Goal: Transaction & Acquisition: Book appointment/travel/reservation

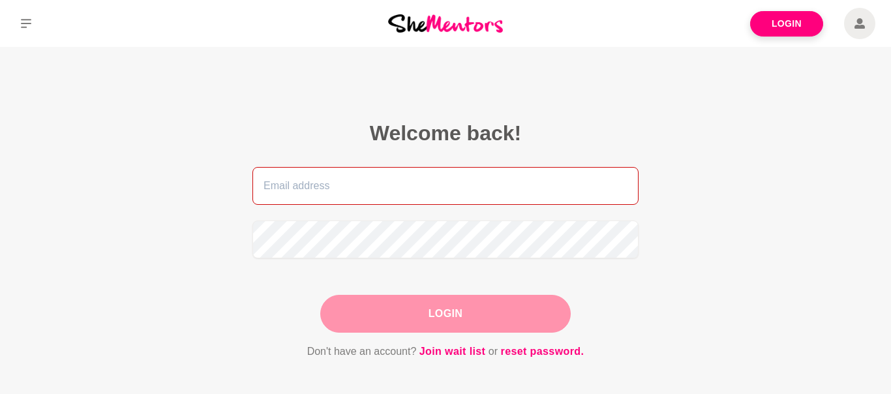
click at [293, 185] on input "email" at bounding box center [445, 186] width 386 height 38
type input "[EMAIL_ADDRESS][DOMAIN_NAME]"
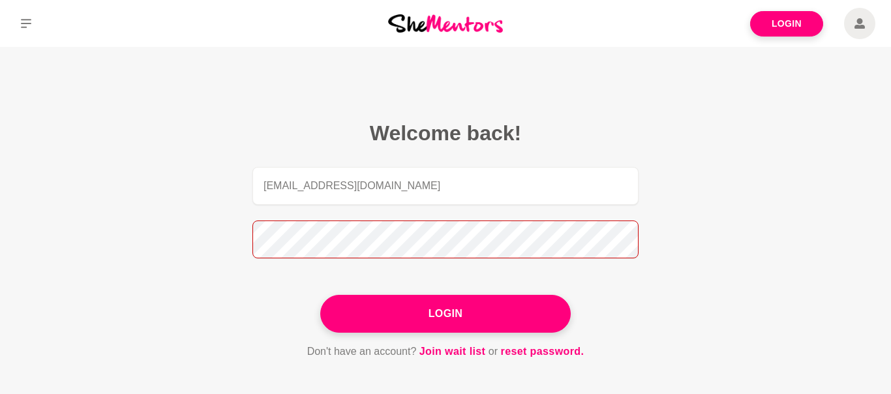
click at [320, 295] on button "Login" at bounding box center [445, 314] width 250 height 38
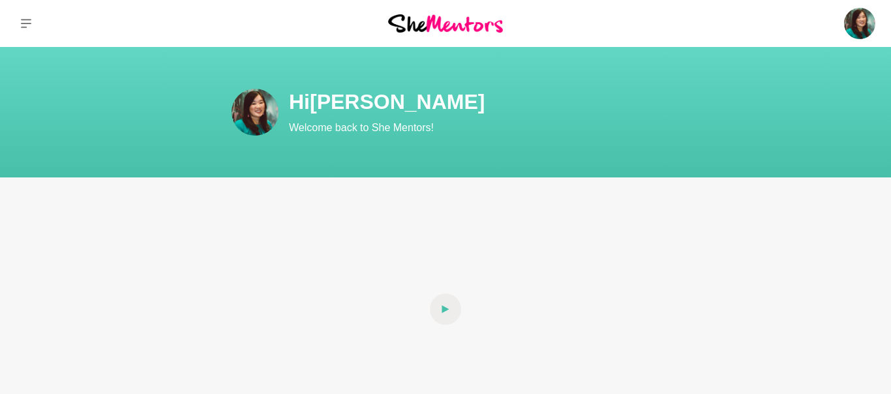
click at [155, 37] on div at bounding box center [148, 23] width 297 height 47
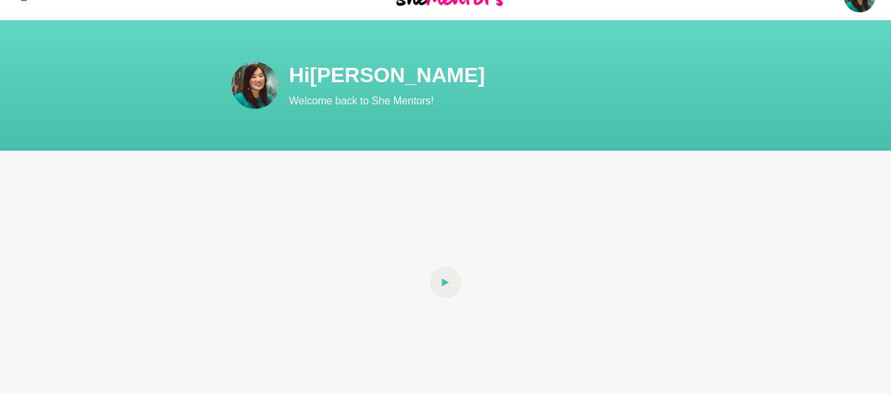
scroll to position [26, 0]
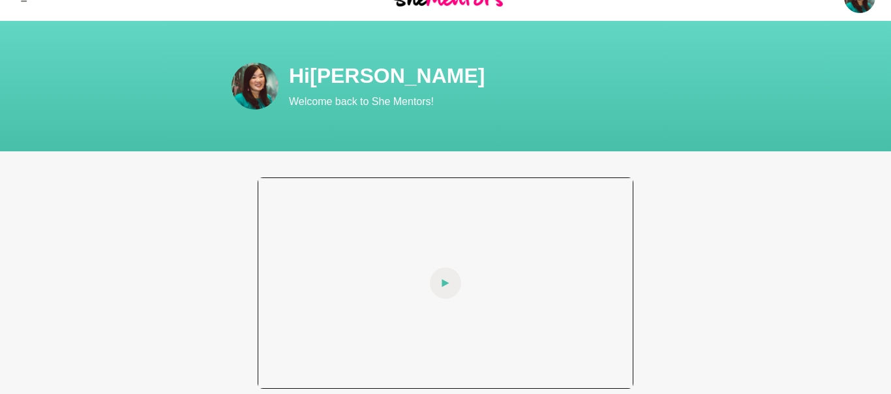
click at [454, 295] on span at bounding box center [445, 282] width 31 height 31
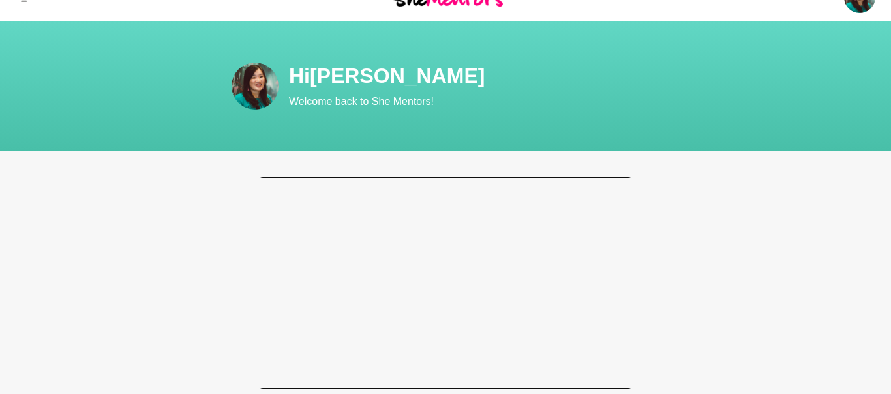
click at [447, 280] on div at bounding box center [446, 282] width 376 height 211
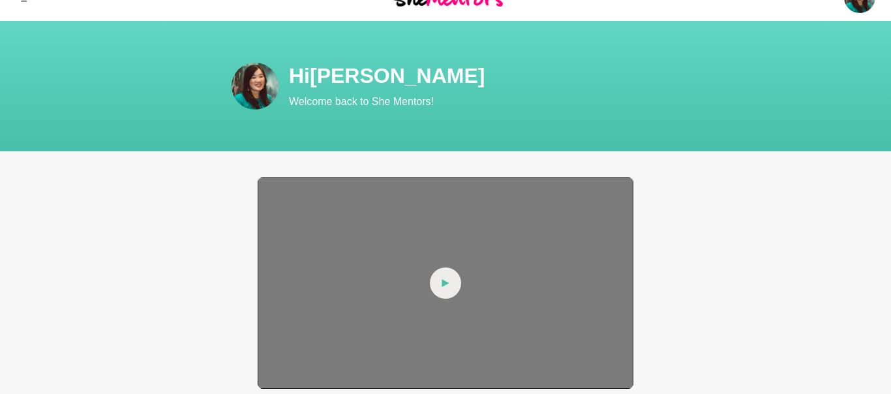
scroll to position [0, 0]
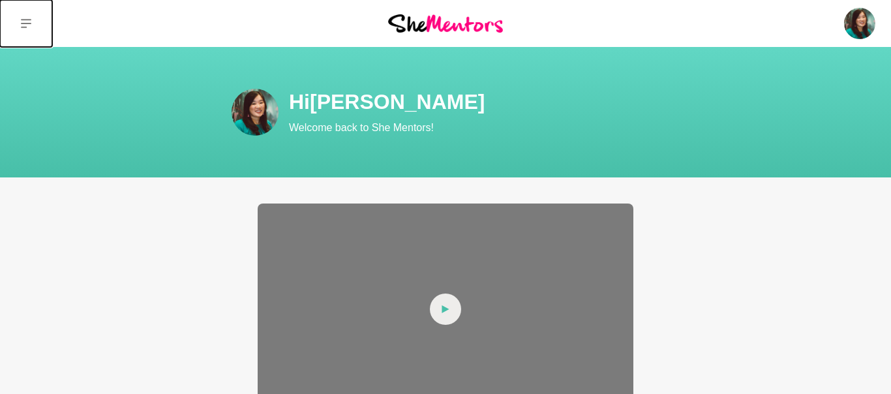
click at [29, 24] on icon at bounding box center [26, 23] width 10 height 10
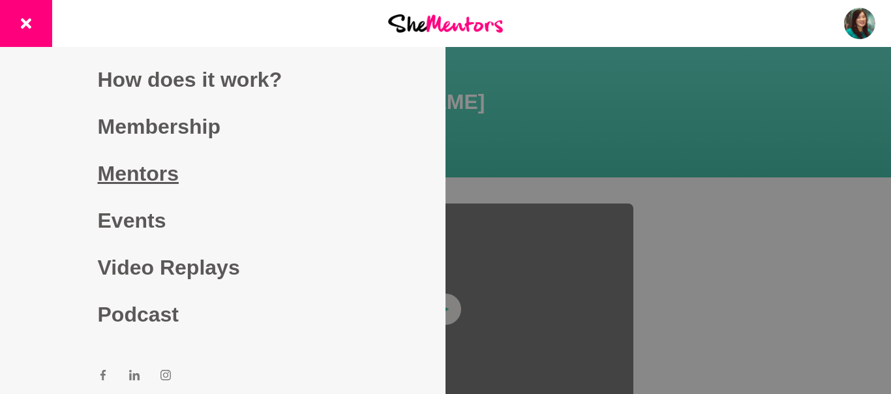
click at [131, 168] on link "Mentors" at bounding box center [223, 173] width 250 height 47
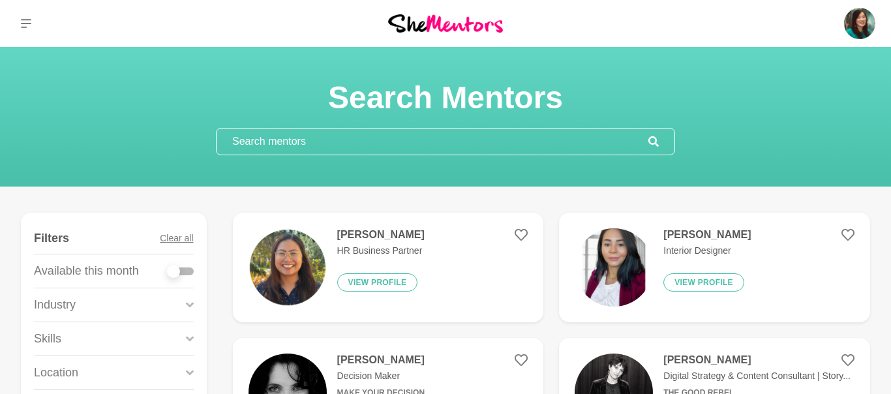
click at [223, 175] on section "Search Mentors" at bounding box center [445, 117] width 891 height 140
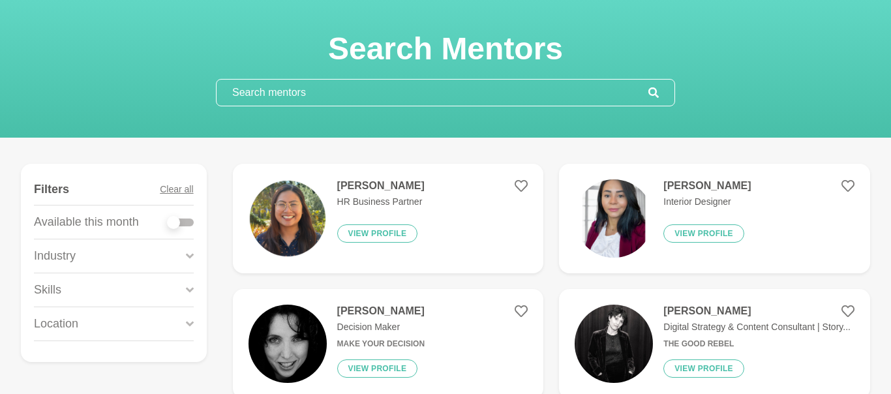
scroll to position [52, 0]
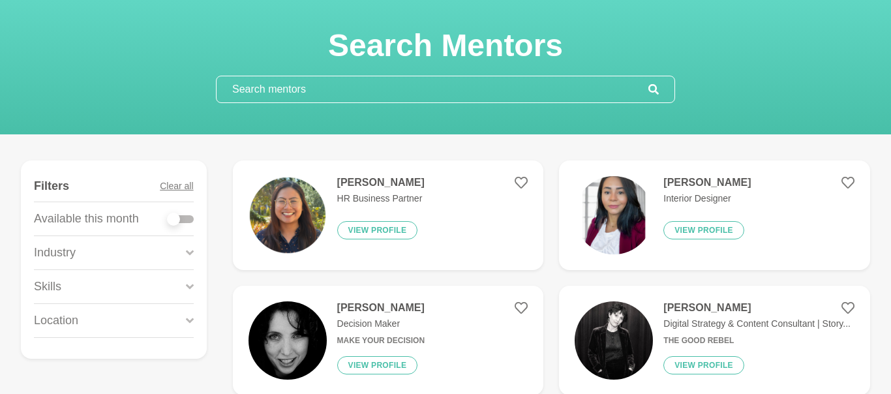
click at [286, 97] on input "text" at bounding box center [433, 89] width 432 height 26
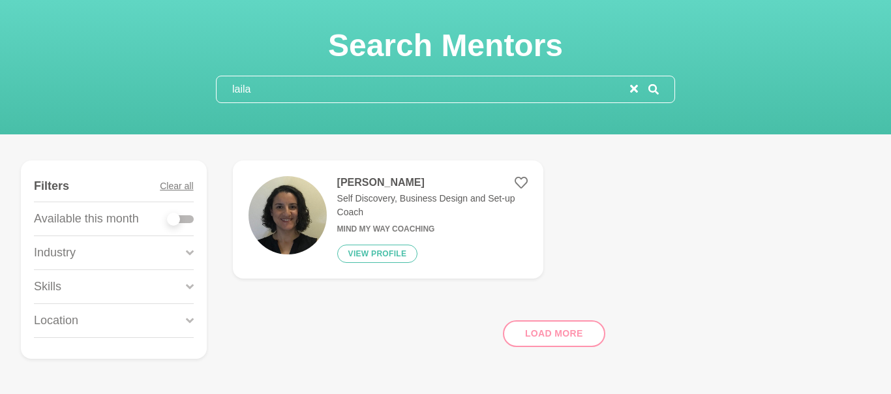
type input "laila"
click at [323, 220] on img at bounding box center [288, 215] width 78 height 78
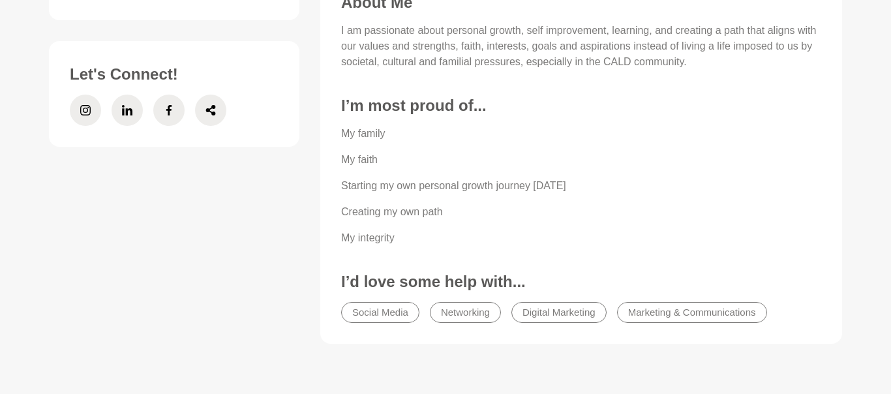
scroll to position [626, 0]
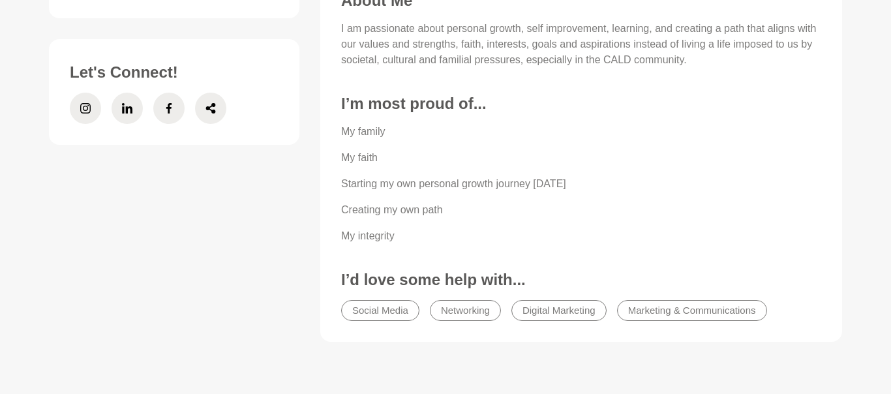
click at [413, 344] on div "Skills & Experience. Emotional Intelligence Motivation Problem Solving Producti…" at bounding box center [581, 44] width 543 height 637
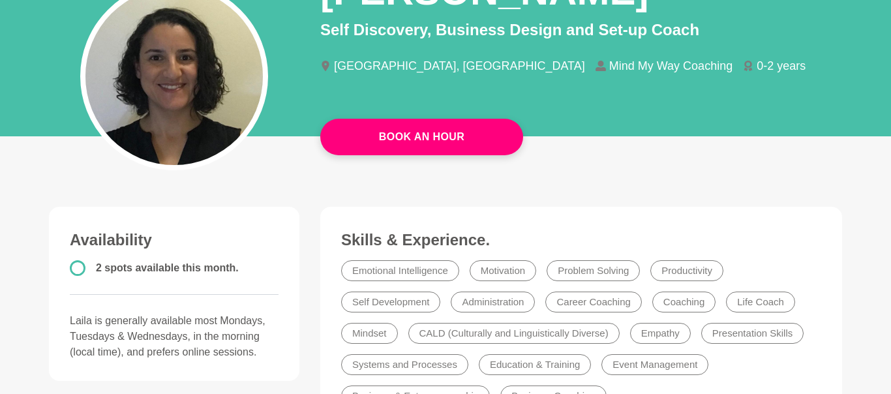
scroll to position [130, 0]
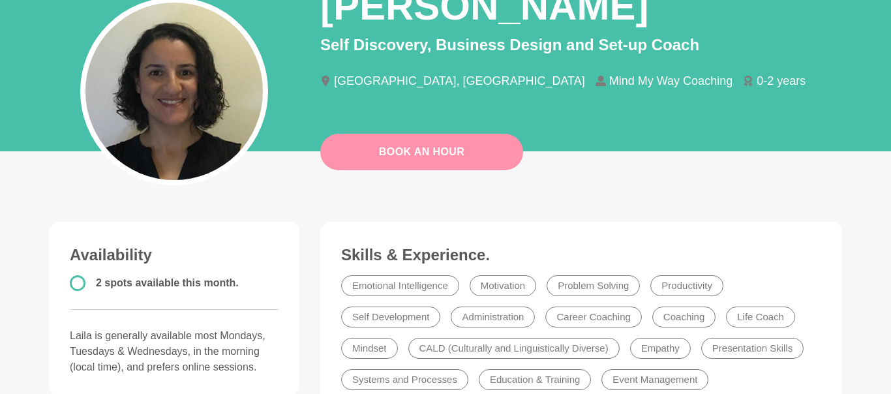
click at [436, 141] on link "Book An Hour" at bounding box center [421, 152] width 203 height 37
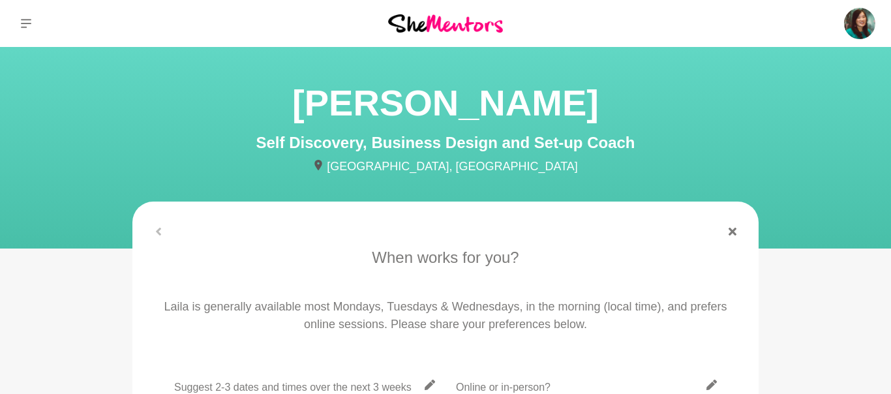
click at [339, 294] on div "When works for you? Laila is generally available most Mondays, Tuesdays & Wedne…" at bounding box center [445, 376] width 605 height 261
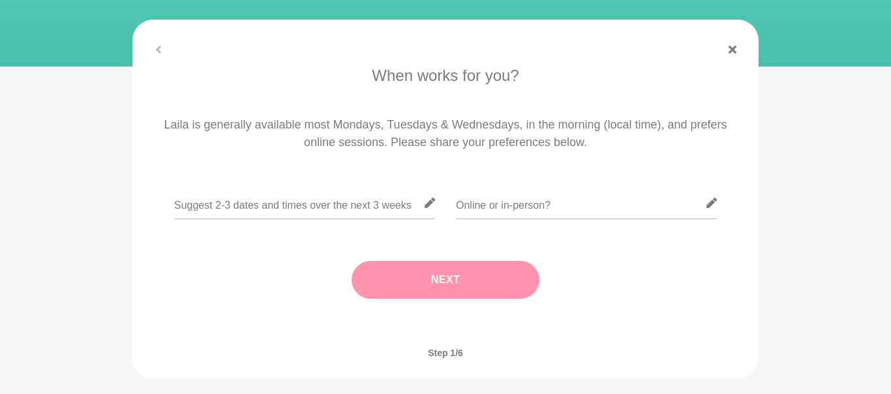
scroll to position [183, 0]
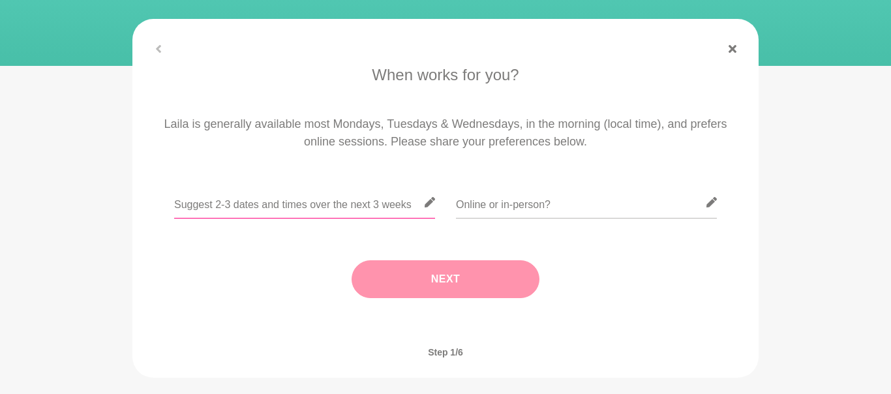
click at [211, 213] on input "text" at bounding box center [304, 203] width 261 height 32
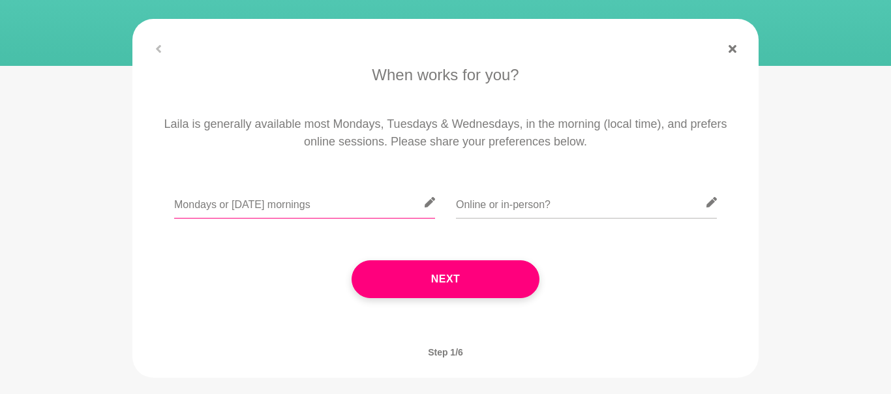
type input "Mondays or Wednesday mornings"
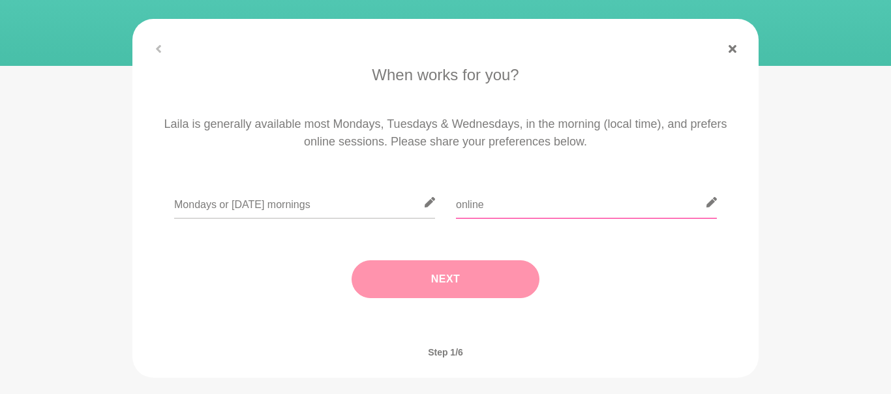
type input "online"
click at [473, 260] on button "Next" at bounding box center [446, 279] width 188 height 38
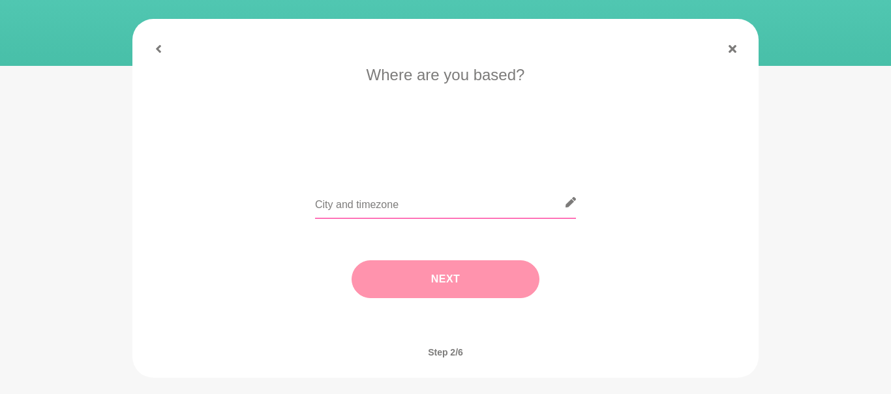
click at [406, 205] on input "text" at bounding box center [445, 203] width 261 height 32
type input "Melbourne, VIC"
click at [459, 290] on button "Next" at bounding box center [446, 279] width 188 height 38
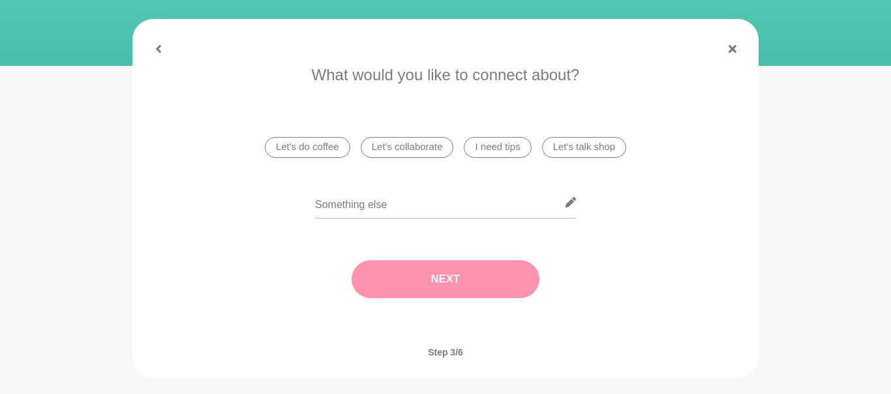
click at [316, 141] on li "Let's do coffee" at bounding box center [307, 147] width 85 height 21
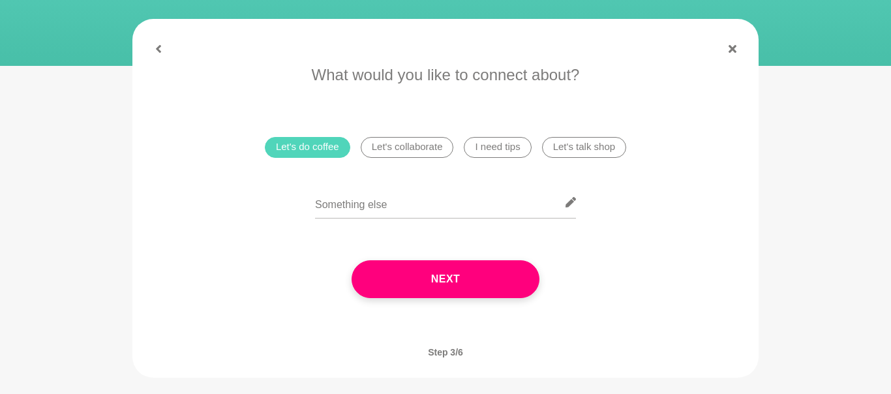
click at [411, 153] on li "Let's collaborate" at bounding box center [407, 147] width 93 height 21
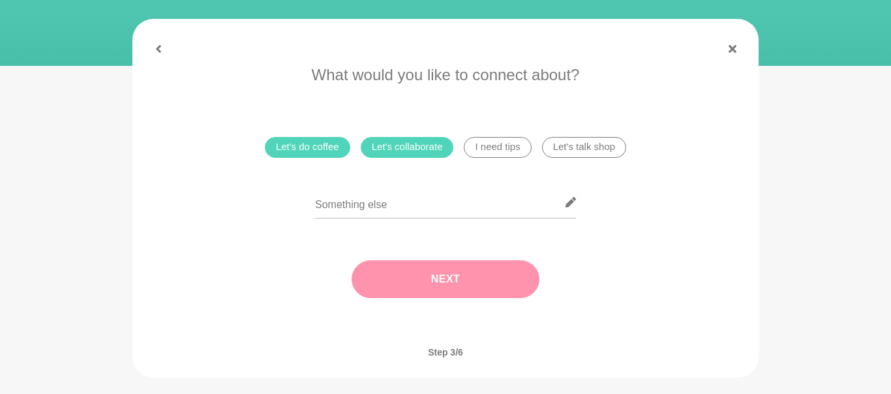
click at [440, 279] on button "Next" at bounding box center [446, 279] width 188 height 38
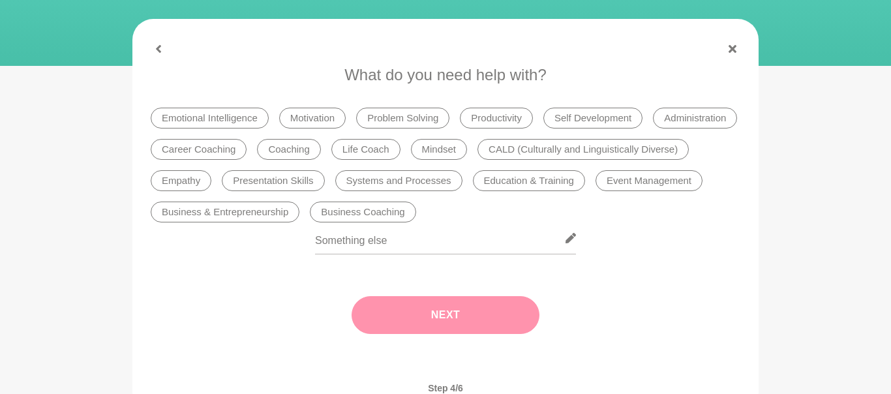
click at [243, 111] on li "Emotional Intelligence" at bounding box center [210, 118] width 118 height 21
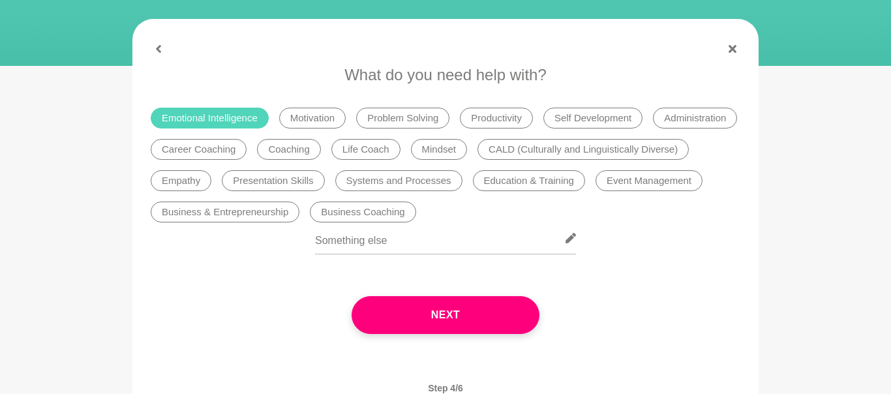
click at [496, 113] on li "Productivity" at bounding box center [496, 118] width 73 height 21
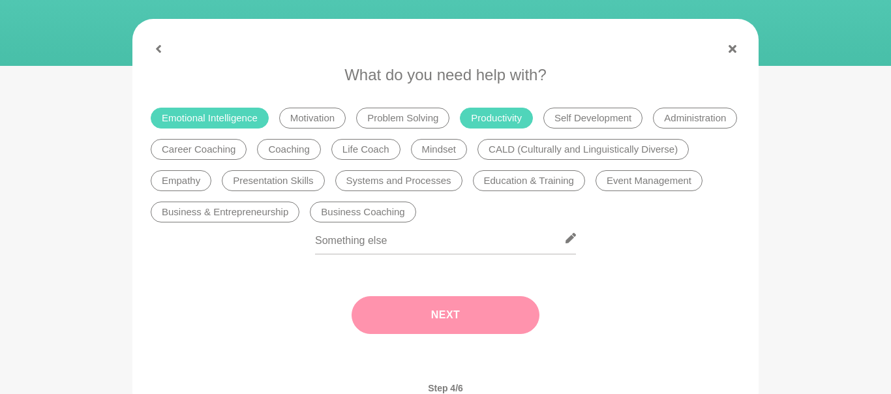
click at [480, 311] on button "Next" at bounding box center [446, 315] width 188 height 38
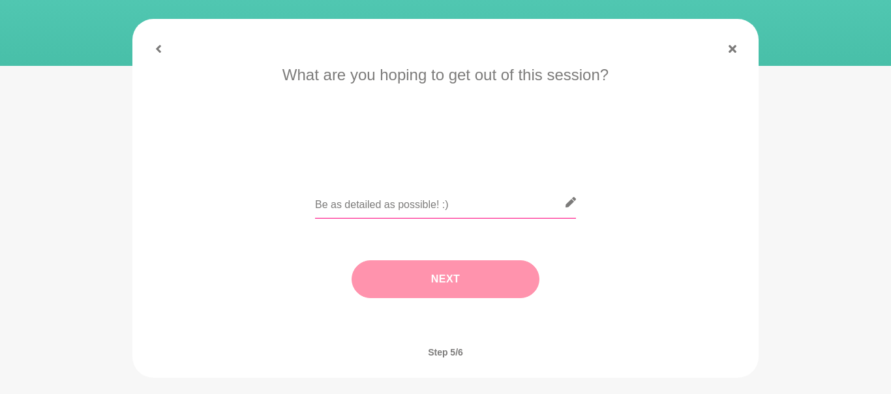
click at [372, 203] on input "text" at bounding box center [445, 203] width 261 height 32
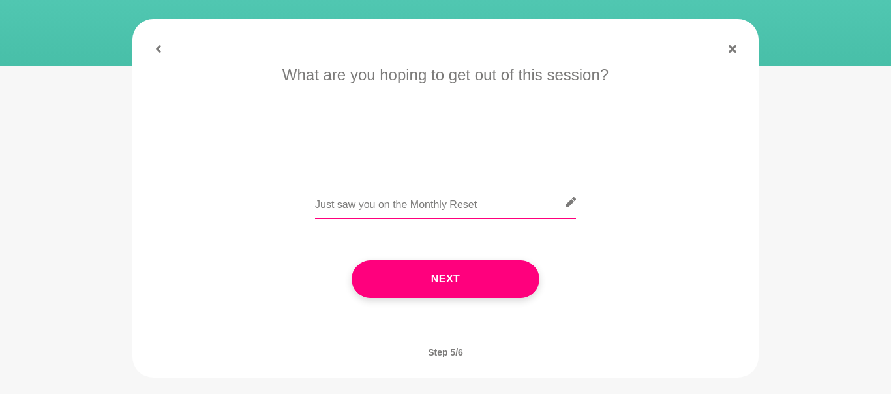
drag, startPoint x: 412, startPoint y: 205, endPoint x: 337, endPoint y: 207, distance: 75.7
click at [337, 207] on input "Just saw you on the Monthly Reset" at bounding box center [445, 203] width 261 height 32
click at [483, 208] on input "Just was on the Monthly Reset" at bounding box center [445, 203] width 261 height 32
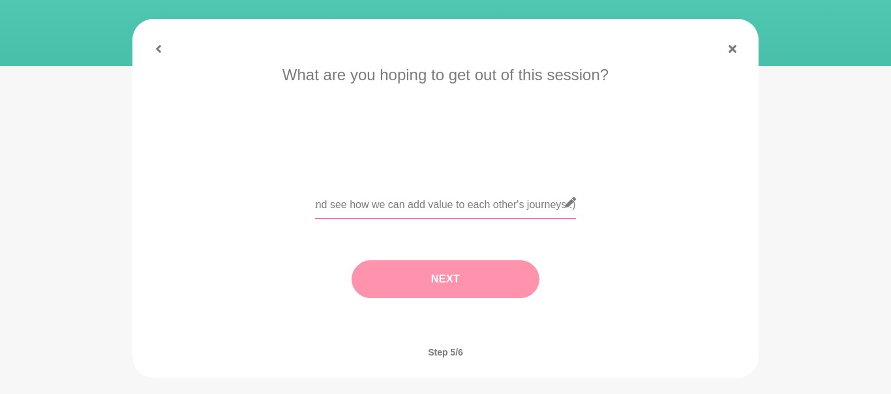
type input "Just was on the Monthly Reset and saw your name pop up as someone I hadn't met …"
click at [513, 276] on button "Next" at bounding box center [446, 279] width 188 height 38
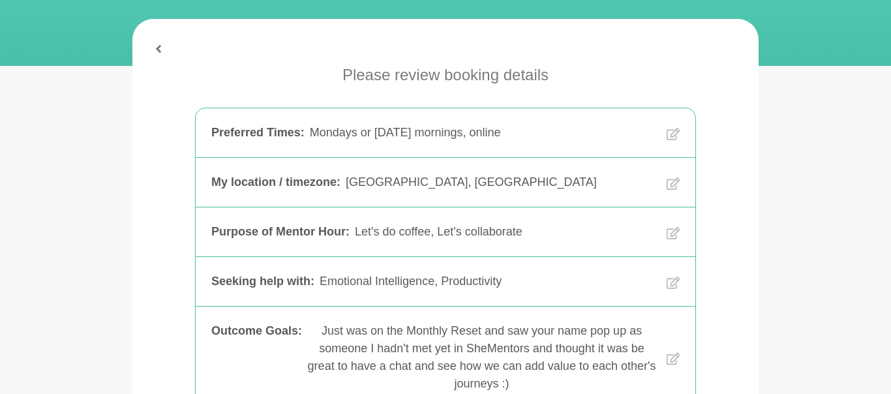
click at [712, 255] on div "Please review booking details Preferred Times : Mondays or Wednesday mornings, …" at bounding box center [445, 281] width 605 height 436
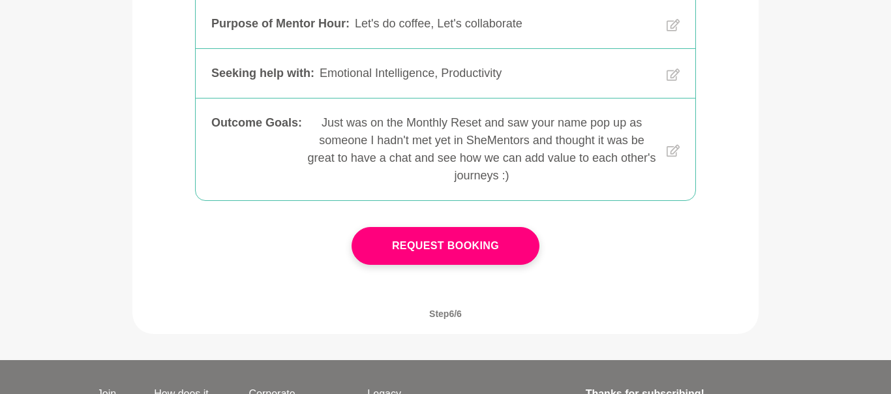
scroll to position [391, 0]
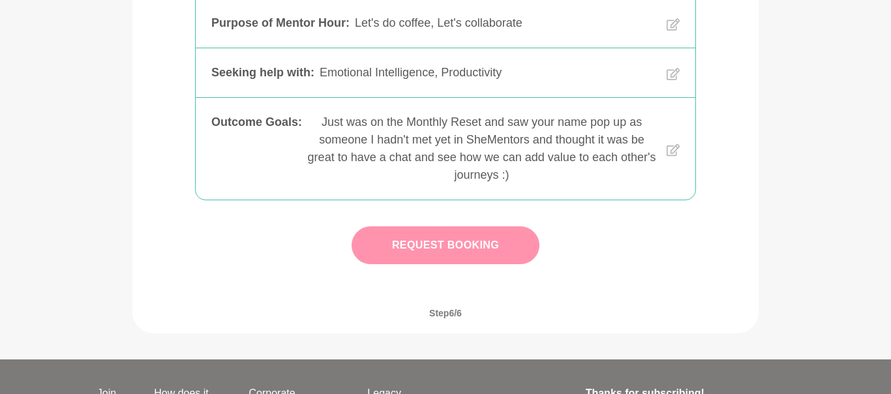
click at [451, 251] on button "Request Booking" at bounding box center [446, 245] width 188 height 38
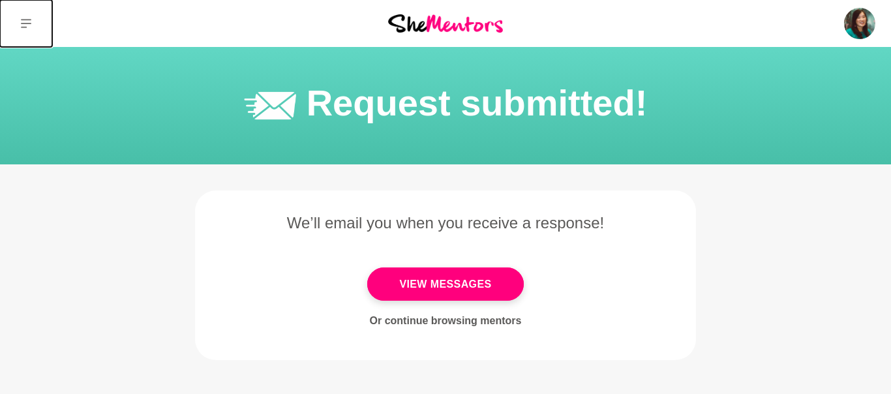
click at [35, 18] on button at bounding box center [26, 23] width 52 height 47
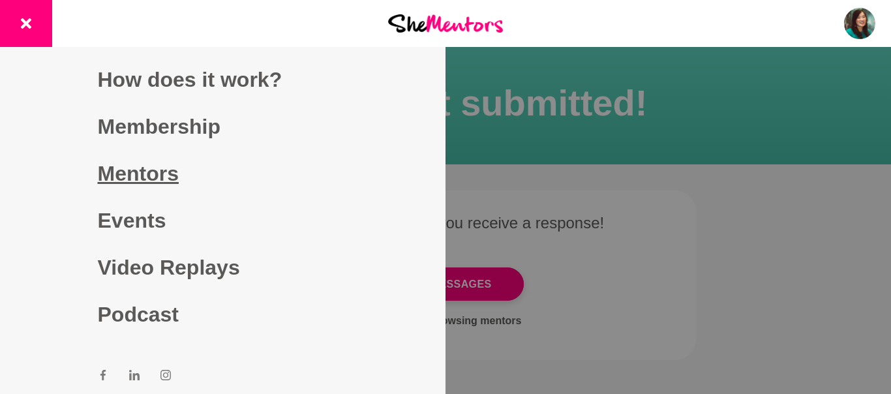
click at [137, 182] on link "Mentors" at bounding box center [223, 173] width 250 height 47
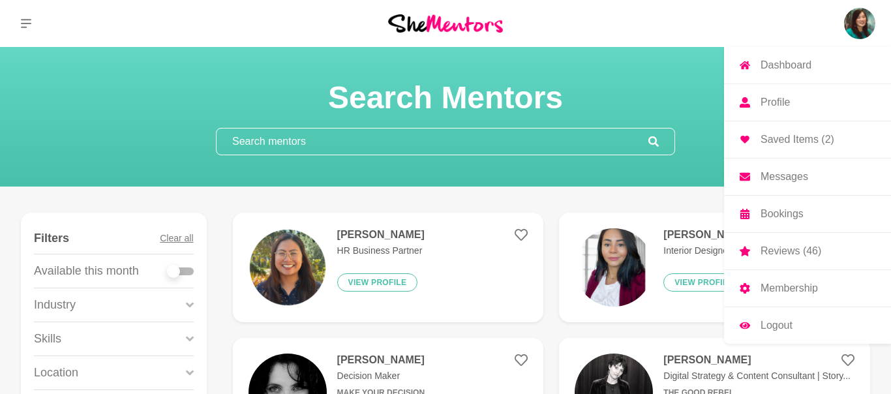
click at [780, 175] on p "Messages" at bounding box center [785, 177] width 48 height 10
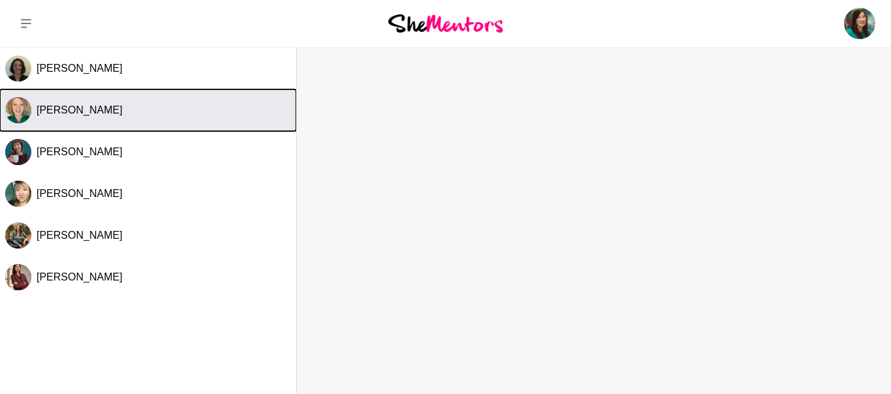
click at [155, 108] on div "Stephanie Sullivan" at bounding box center [164, 110] width 254 height 13
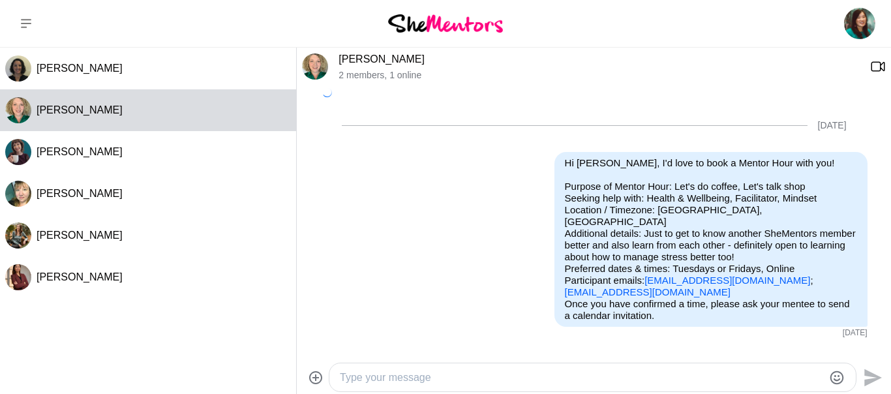
scroll to position [714, 0]
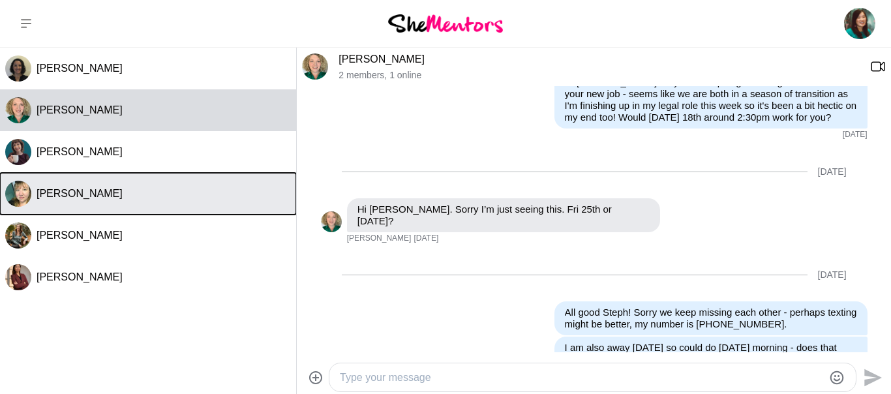
click at [52, 198] on span "Deb Ashton" at bounding box center [80, 193] width 86 height 11
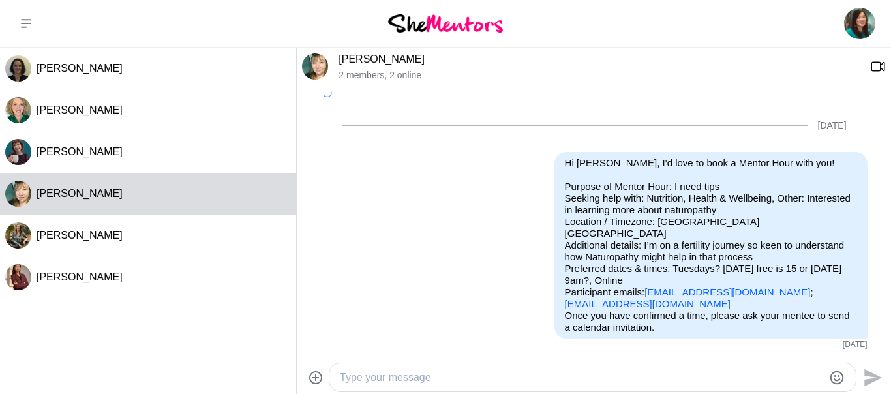
scroll to position [712, 0]
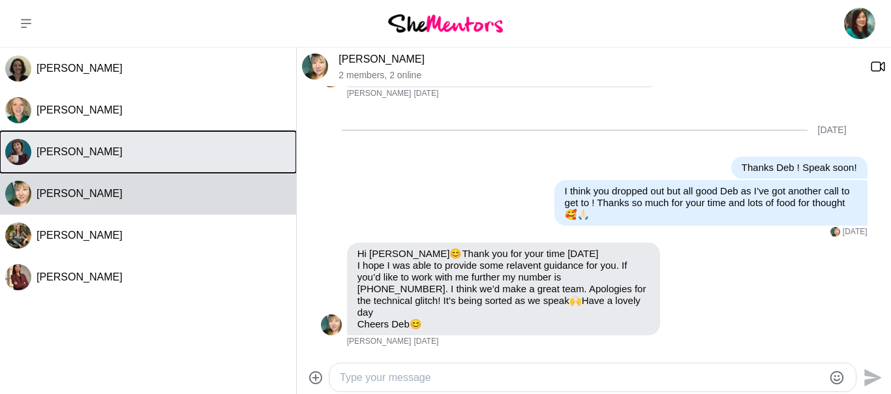
click at [51, 169] on button "Christie Flora" at bounding box center [148, 152] width 296 height 42
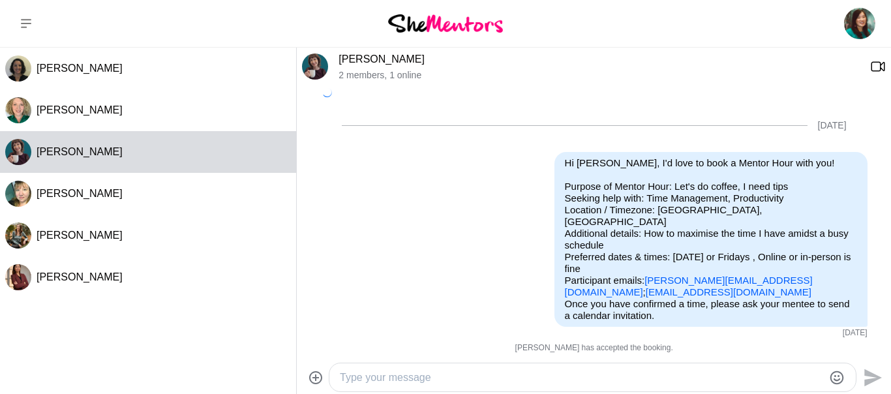
scroll to position [270, 0]
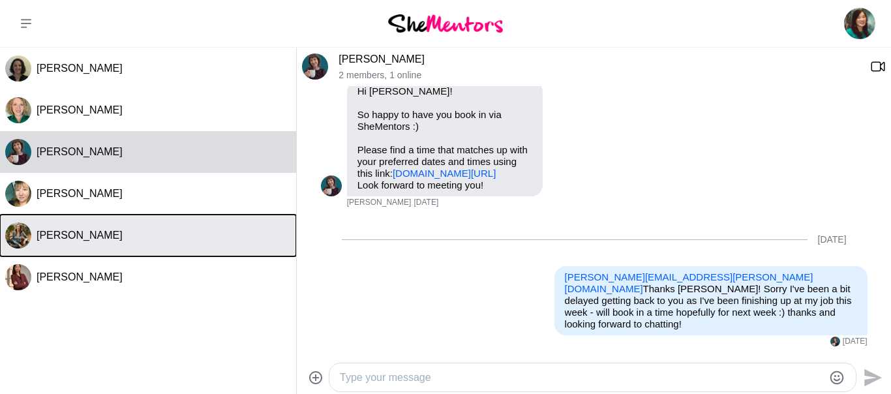
click at [61, 239] on span "Elise Stewart" at bounding box center [80, 235] width 86 height 11
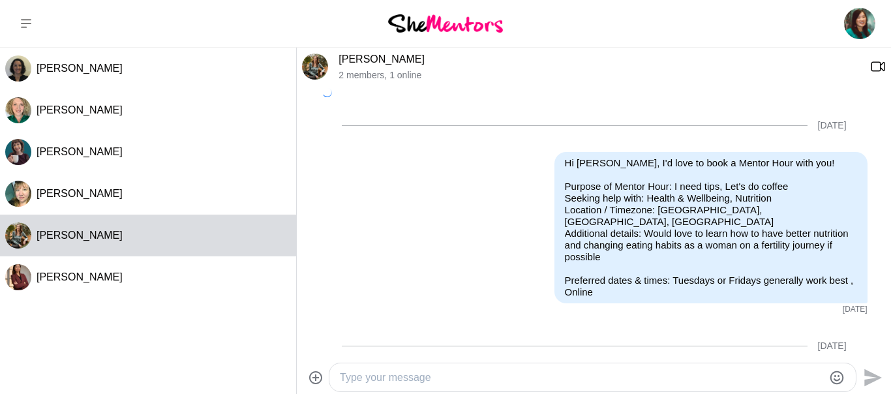
scroll to position [1350, 0]
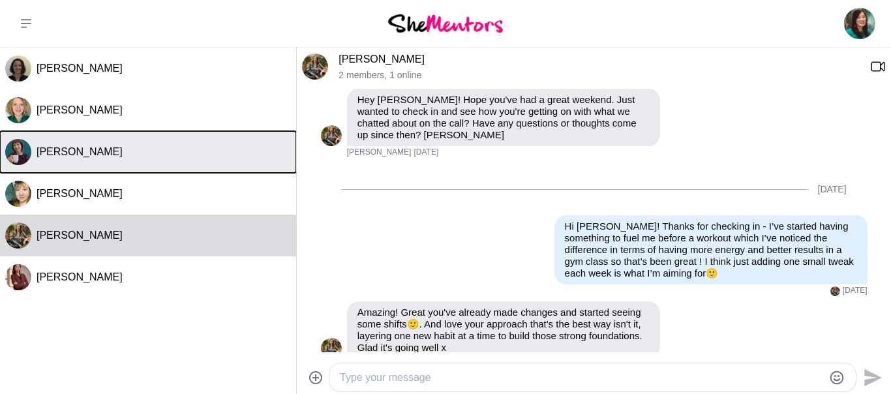
click at [87, 159] on button "Christie Flora" at bounding box center [148, 152] width 296 height 42
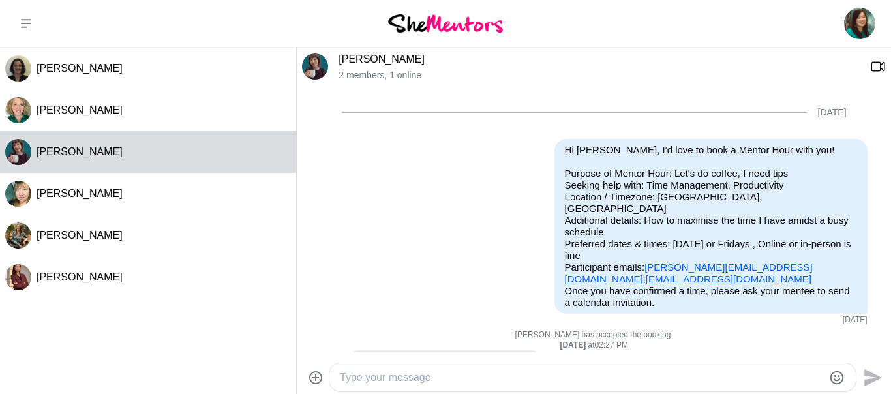
scroll to position [270, 0]
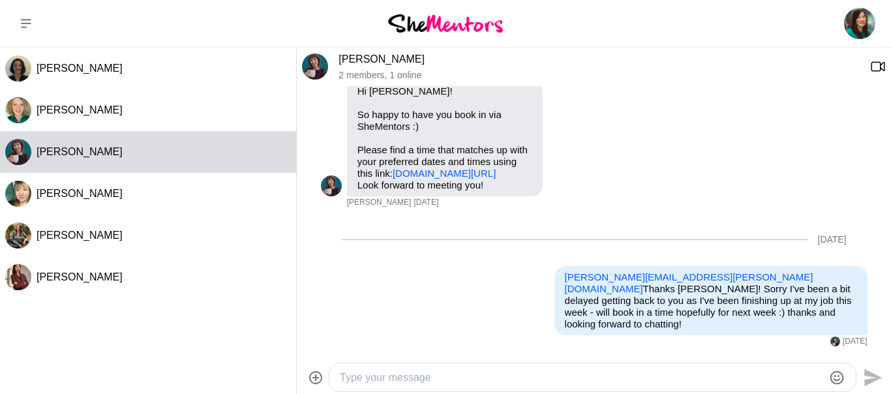
click at [319, 65] on img at bounding box center [315, 66] width 26 height 26
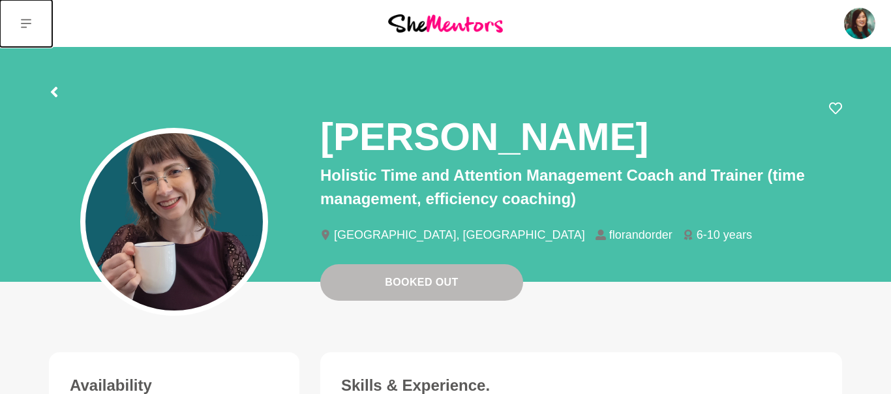
click at [21, 24] on icon at bounding box center [26, 23] width 10 height 10
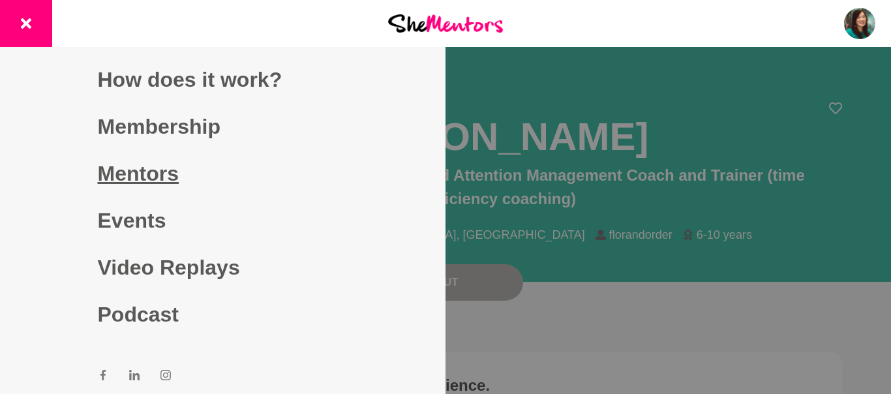
click at [114, 174] on link "Mentors" at bounding box center [223, 173] width 250 height 47
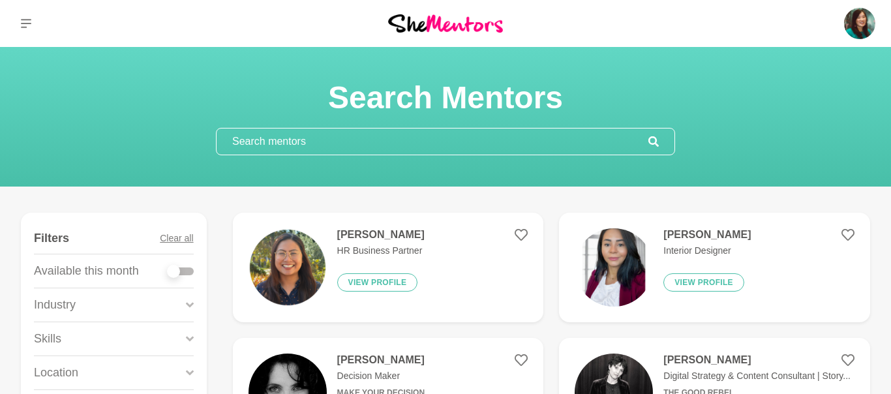
click at [331, 140] on input "text" at bounding box center [433, 141] width 432 height 26
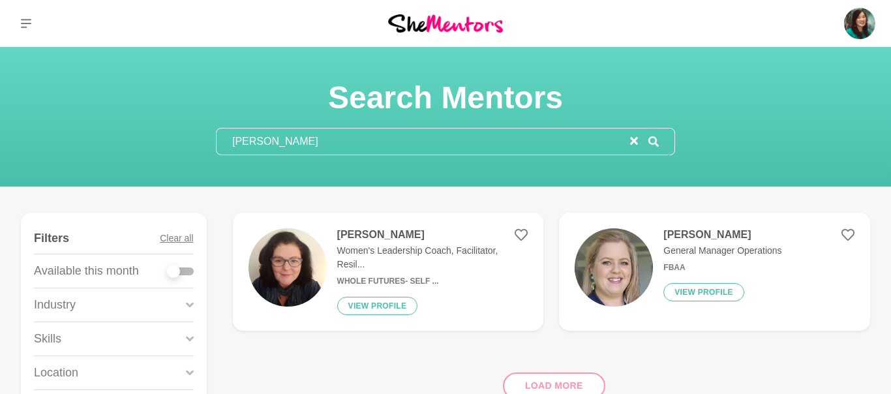
type input "annette ru"
click at [312, 258] on img at bounding box center [288, 267] width 78 height 78
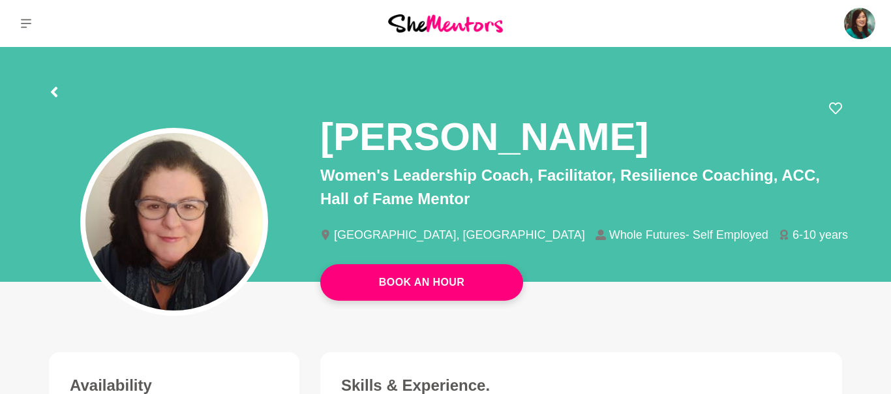
click at [53, 88] on icon at bounding box center [54, 92] width 10 height 10
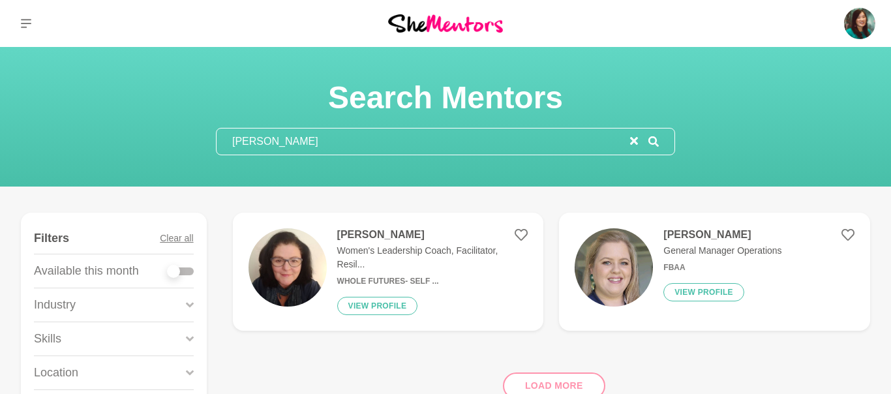
click at [263, 139] on input "annette ru" at bounding box center [424, 141] width 414 height 26
drag, startPoint x: 285, startPoint y: 142, endPoint x: 216, endPoint y: 137, distance: 69.3
click at [217, 137] on input "annette ru" at bounding box center [424, 141] width 414 height 26
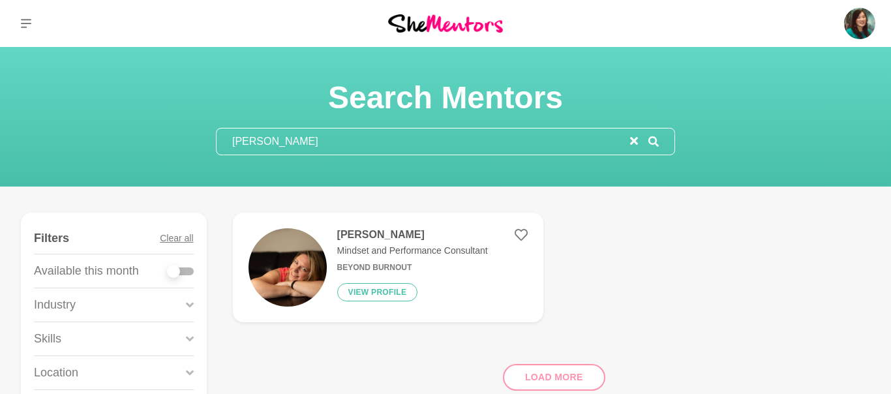
type input "sarah viser"
click at [371, 235] on h4 "Sarah Vizer" at bounding box center [412, 234] width 151 height 13
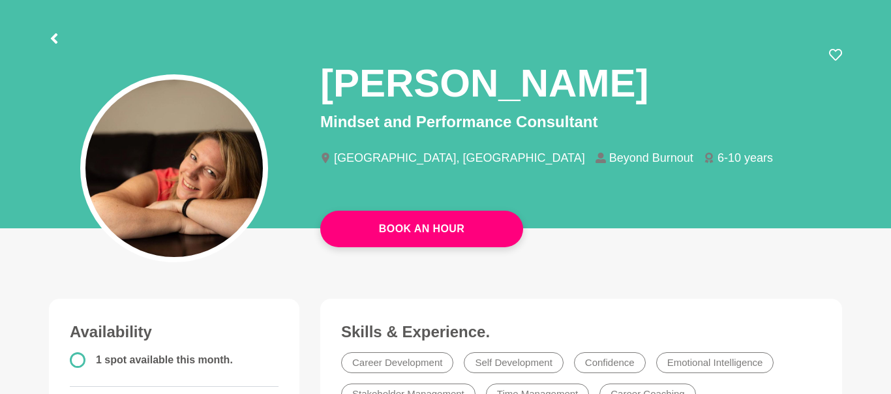
scroll to position [52, 0]
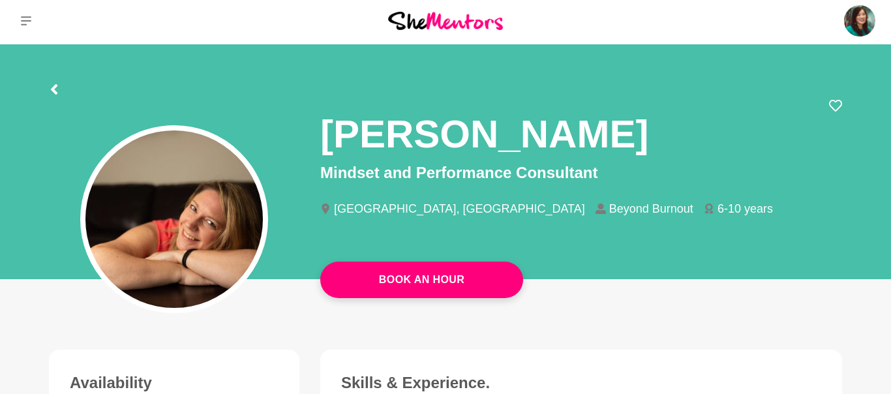
scroll to position [0, 0]
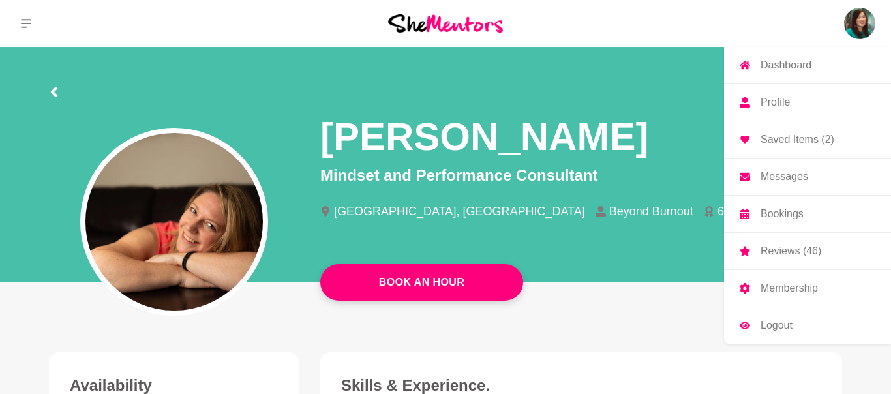
click at [848, 16] on img at bounding box center [859, 23] width 31 height 31
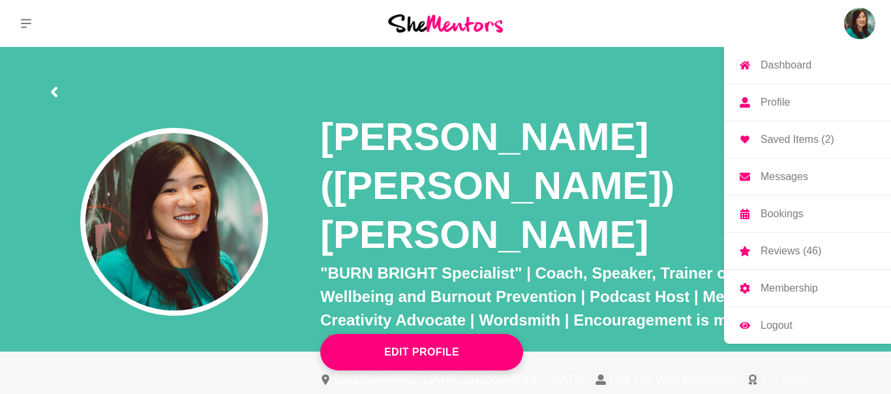
click at [802, 63] on p "Dashboard" at bounding box center [786, 65] width 51 height 10
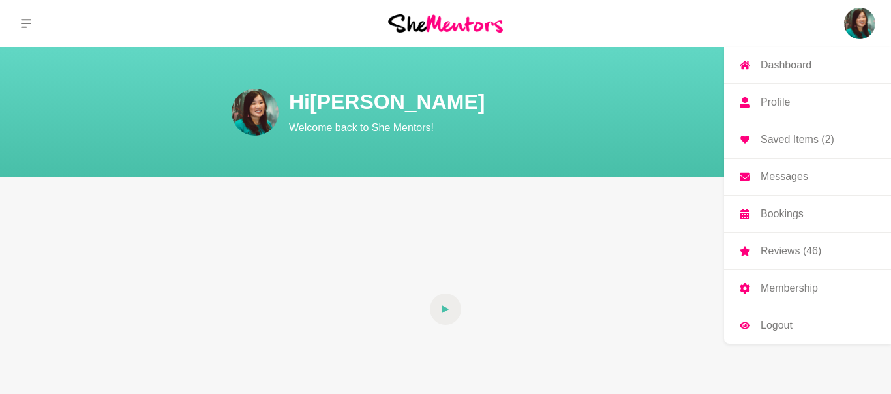
click at [772, 106] on p "Profile" at bounding box center [775, 102] width 29 height 10
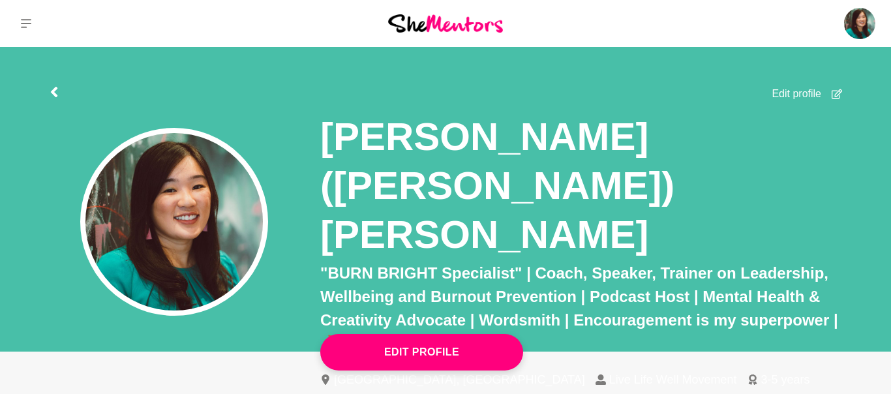
click at [575, 262] on p ""BURN BRIGHT Specialist" | Coach, Speaker, Trainer on Leadership, Wellbeing and…" at bounding box center [581, 309] width 522 height 94
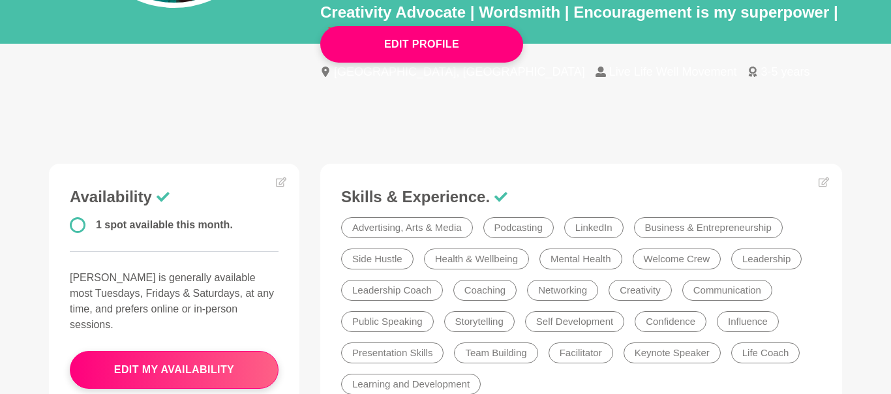
scroll to position [339, 0]
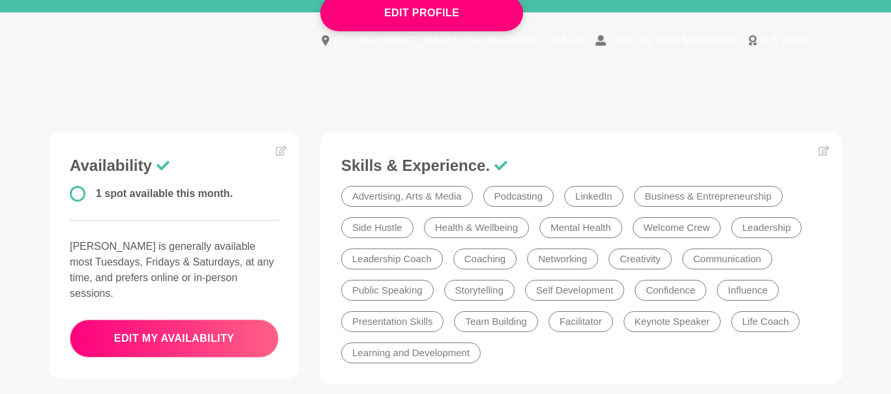
click at [226, 320] on button "edit my availability" at bounding box center [174, 339] width 209 height 38
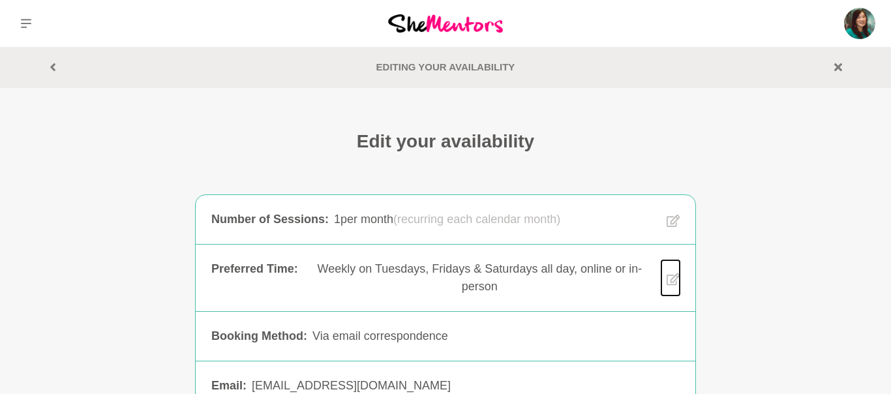
click at [670, 271] on icon at bounding box center [673, 279] width 13 height 33
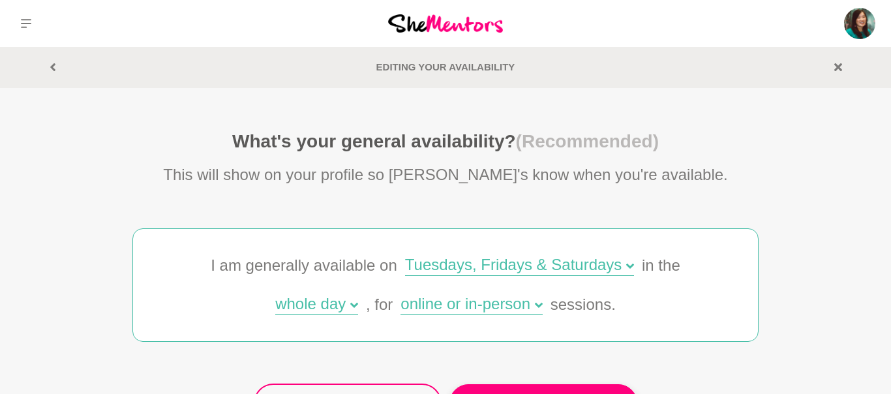
click at [626, 266] on icon at bounding box center [630, 266] width 8 height 5
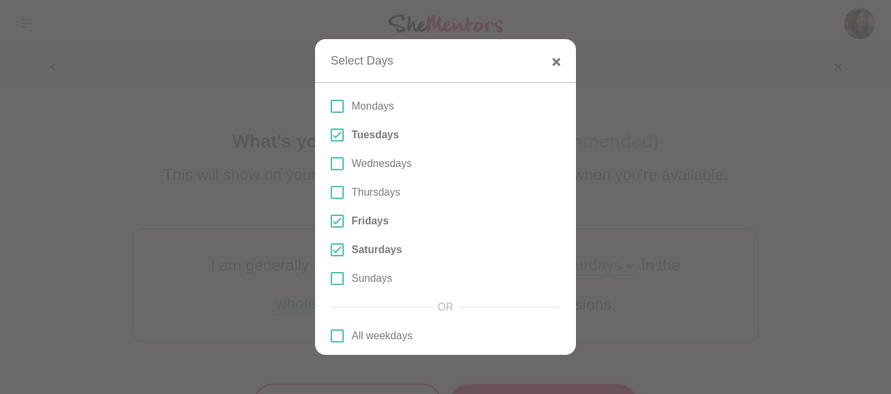
click at [339, 105] on span at bounding box center [337, 106] width 13 height 13
click at [331, 106] on input "Mondays" at bounding box center [331, 106] width 0 height 0
click at [339, 134] on span at bounding box center [337, 134] width 13 height 13
click at [331, 135] on input "Tuesdays" at bounding box center [331, 135] width 0 height 0
click at [337, 166] on span at bounding box center [337, 163] width 13 height 13
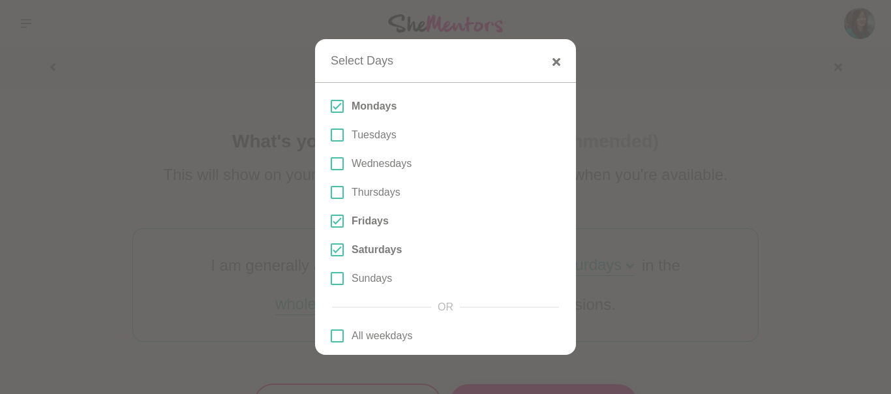
click at [331, 164] on input "Wednesdays" at bounding box center [331, 164] width 0 height 0
click at [338, 223] on span at bounding box center [337, 221] width 13 height 13
click at [331, 221] on input "Fridays" at bounding box center [331, 221] width 0 height 0
click at [554, 61] on icon "button" at bounding box center [556, 62] width 8 height 8
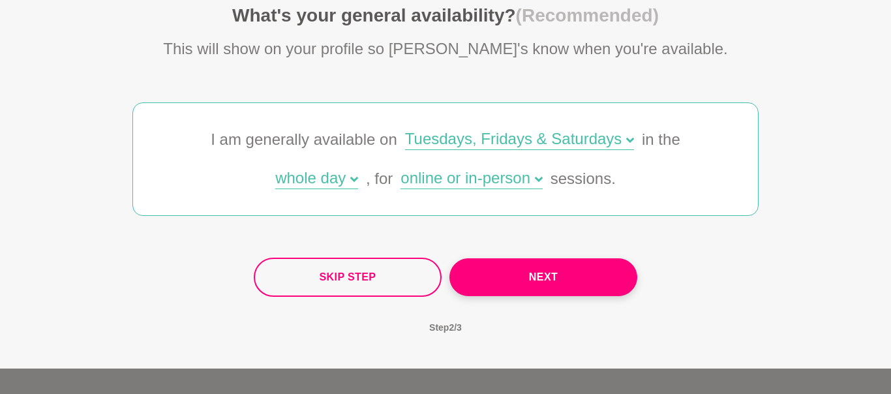
scroll to position [130, 0]
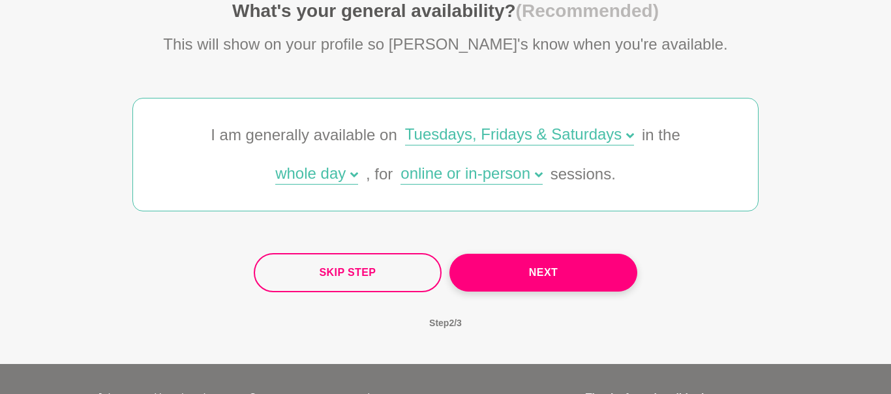
click at [626, 132] on icon at bounding box center [630, 136] width 8 height 8
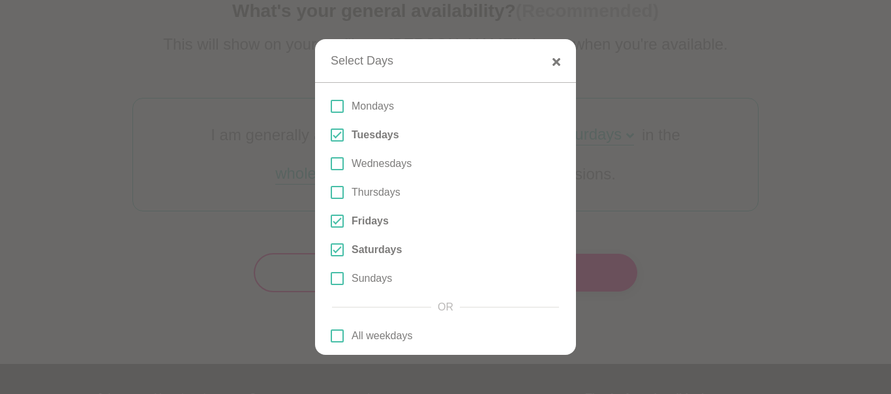
click at [339, 106] on span at bounding box center [337, 106] width 13 height 13
click at [331, 106] on input "Mondays" at bounding box center [331, 106] width 0 height 0
click at [337, 134] on span at bounding box center [337, 134] width 13 height 13
click at [331, 135] on input "Tuesdays" at bounding box center [331, 135] width 0 height 0
click at [337, 165] on span at bounding box center [337, 163] width 13 height 13
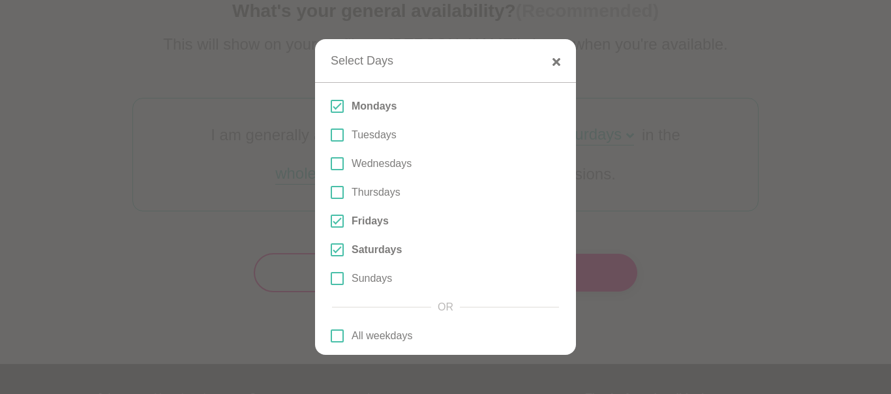
click at [331, 164] on input "Wednesdays" at bounding box center [331, 164] width 0 height 0
click at [336, 224] on span at bounding box center [337, 221] width 13 height 13
click at [331, 221] on input "Fridays" at bounding box center [331, 221] width 0 height 0
drag, startPoint x: 504, startPoint y: 105, endPoint x: 499, endPoint y: 371, distance: 266.2
click at [499, 371] on section "Select Days Mondays Tuesdays Wednesdays Thursdays Fridays Saturdays Sundays OR …" at bounding box center [445, 197] width 891 height 394
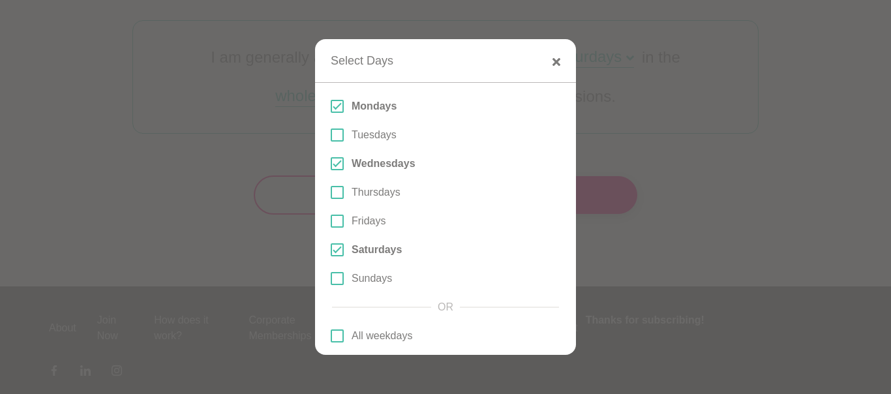
scroll to position [209, 0]
click at [637, 139] on div at bounding box center [445, 197] width 891 height 394
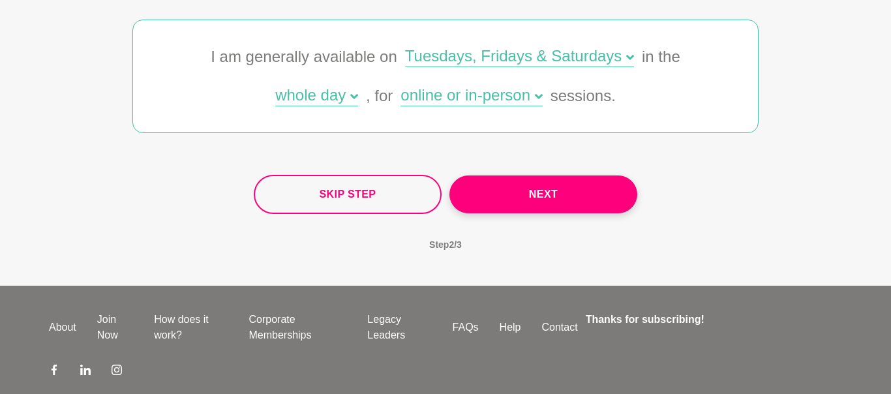
click at [328, 91] on div "whole day" at bounding box center [316, 96] width 83 height 19
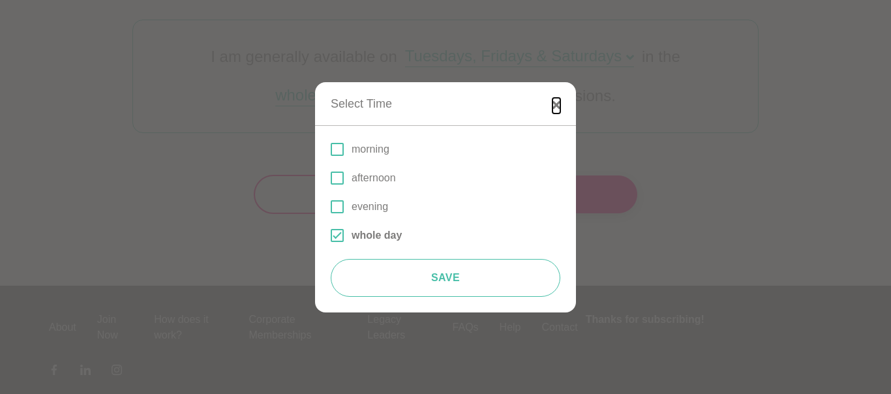
click at [556, 103] on icon "button" at bounding box center [556, 105] width 8 height 8
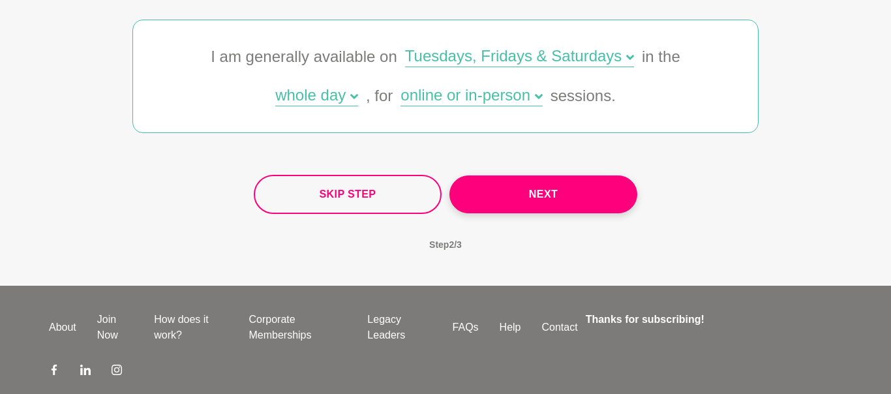
click at [526, 56] on div "Tuesdays, Fridays & Saturdays" at bounding box center [519, 57] width 229 height 19
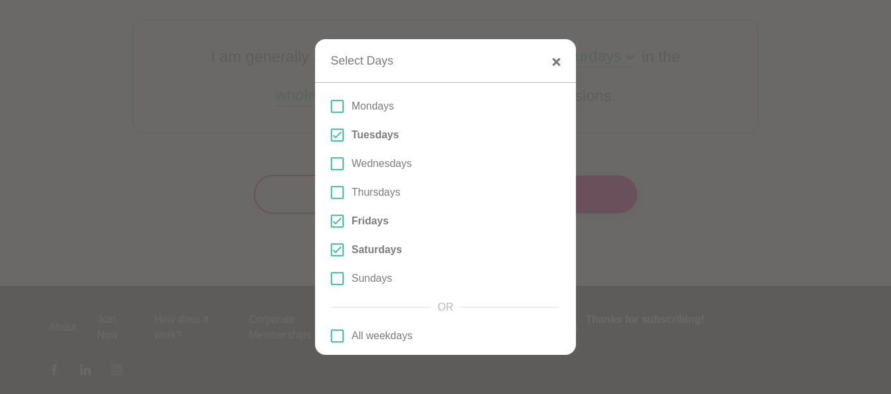
click at [335, 105] on span at bounding box center [337, 106] width 13 height 13
click at [331, 106] on input "Mondays" at bounding box center [331, 106] width 0 height 0
click at [339, 136] on span at bounding box center [337, 134] width 13 height 13
click at [331, 135] on input "Tuesdays" at bounding box center [331, 135] width 0 height 0
click at [336, 168] on span at bounding box center [337, 163] width 13 height 13
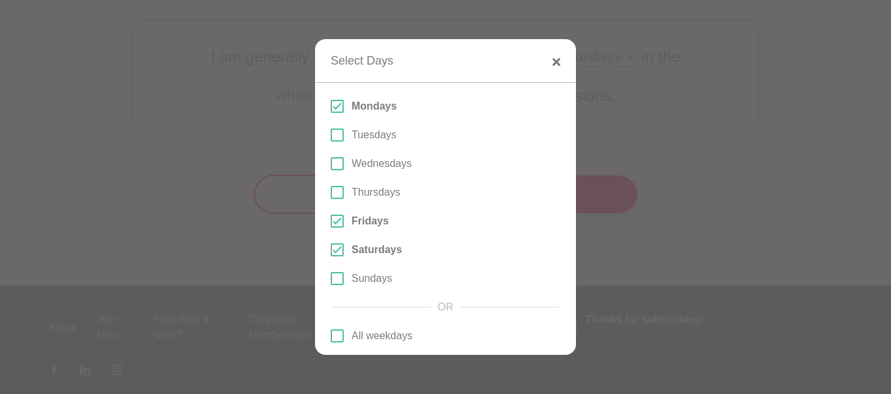
click at [331, 164] on input "Wednesdays" at bounding box center [331, 164] width 0 height 0
click at [336, 219] on span at bounding box center [337, 221] width 13 height 13
click at [331, 221] on input "Fridays" at bounding box center [331, 221] width 0 height 0
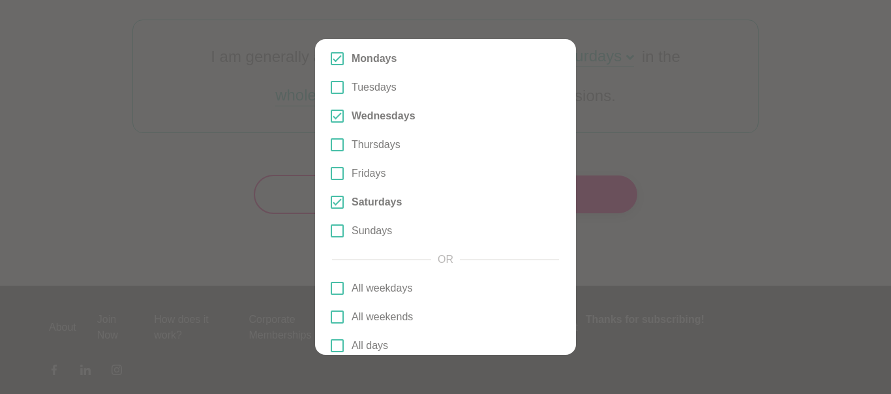
scroll to position [116, 0]
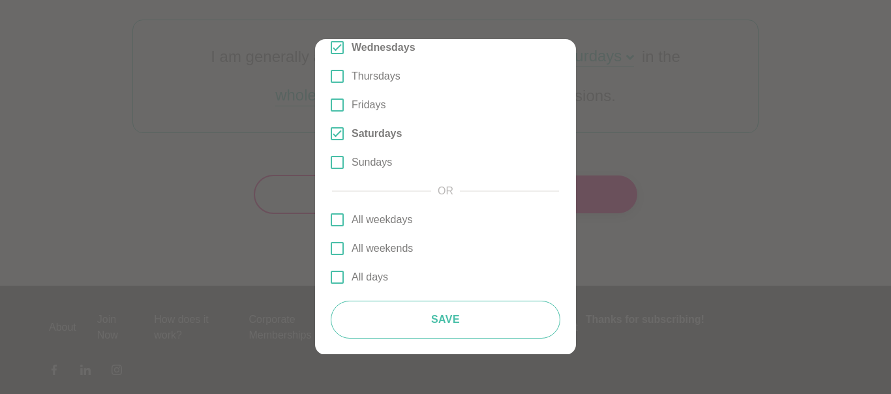
drag, startPoint x: 468, startPoint y: 65, endPoint x: 468, endPoint y: 366, distance: 300.7
click at [468, 366] on section "Select Days Mondays Tuesdays Wednesdays Thursdays Fridays Saturdays Sundays OR …" at bounding box center [445, 197] width 891 height 394
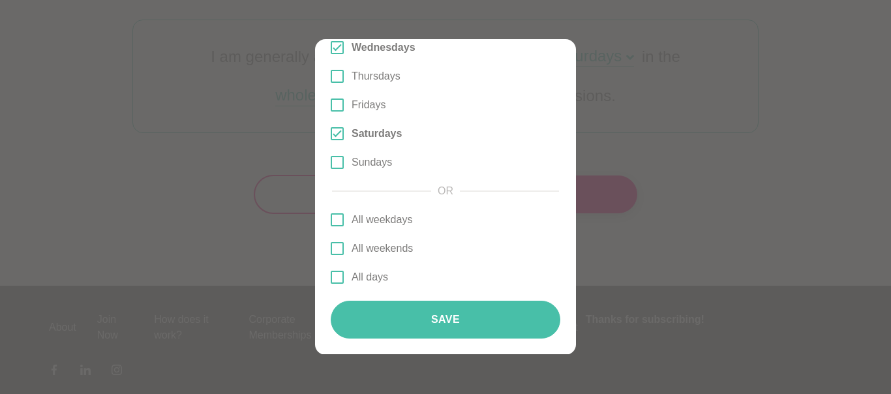
click at [392, 312] on button "Save" at bounding box center [446, 320] width 230 height 38
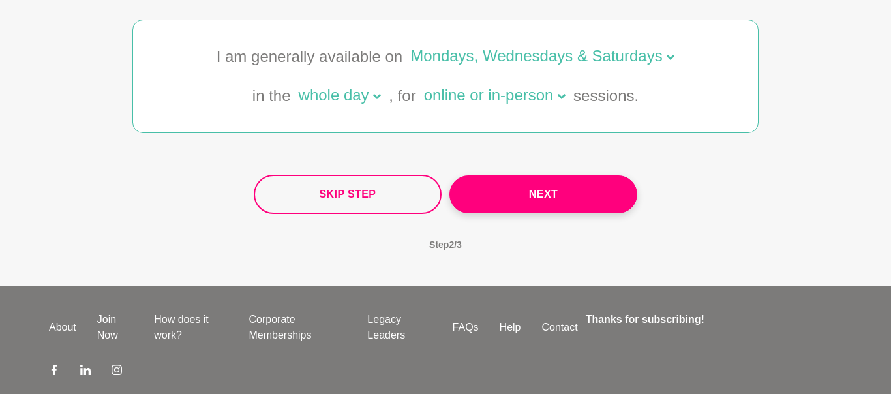
click at [318, 93] on div "whole day" at bounding box center [340, 96] width 83 height 19
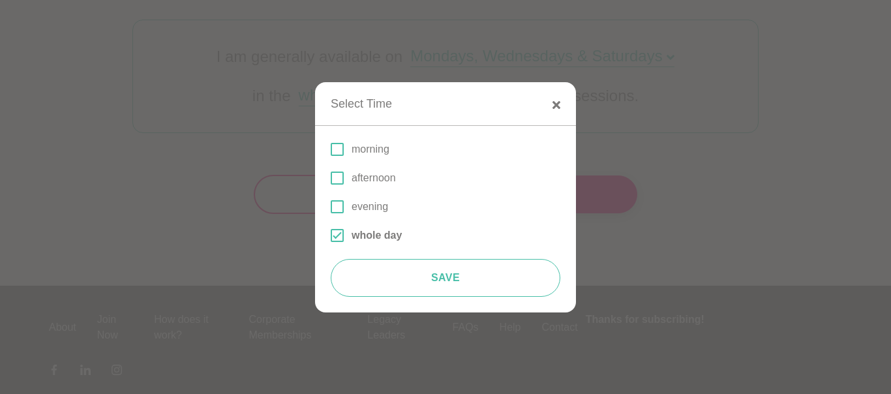
click at [340, 151] on span at bounding box center [337, 149] width 13 height 13
click at [331, 149] on input "morning" at bounding box center [331, 149] width 0 height 0
click at [340, 174] on span at bounding box center [337, 178] width 13 height 13
click at [331, 178] on input "afternoon" at bounding box center [331, 178] width 0 height 0
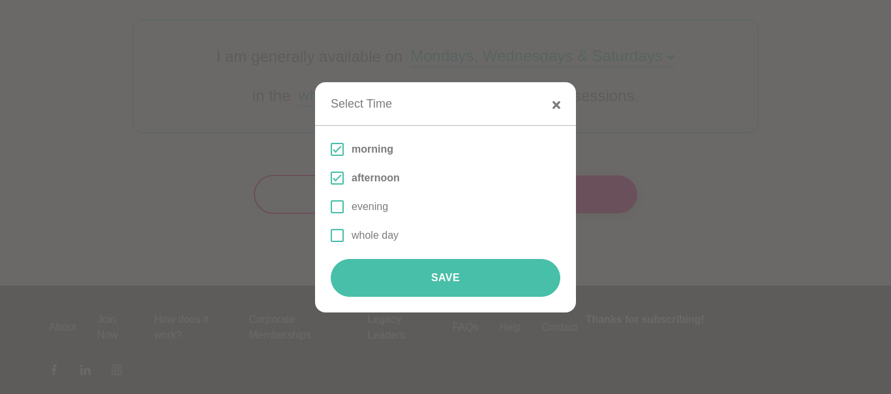
click at [432, 288] on button "Save" at bounding box center [446, 278] width 230 height 38
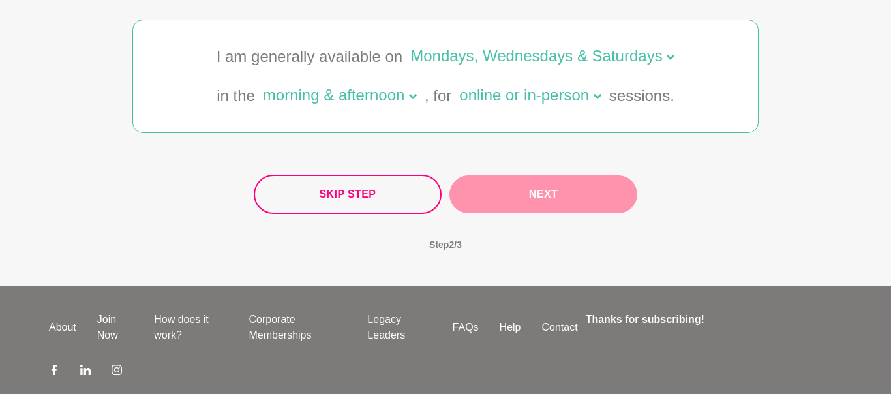
click at [567, 203] on button "Next" at bounding box center [543, 194] width 188 height 38
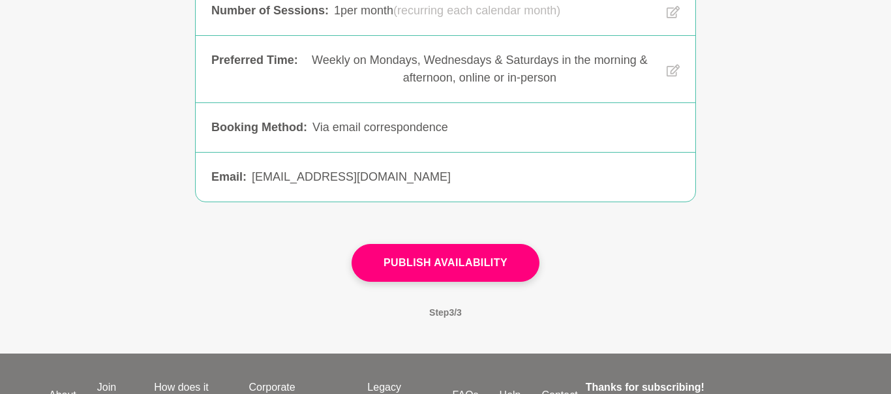
click at [648, 258] on div "Publish Availability Step 3 / 3" at bounding box center [445, 288] width 626 height 89
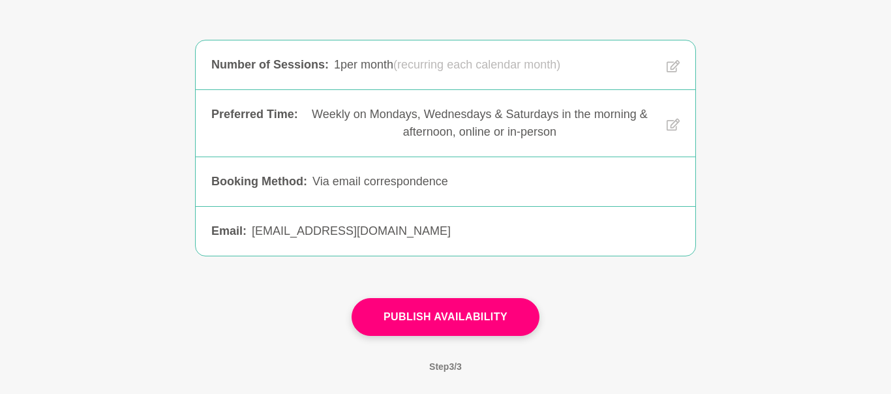
scroll to position [130, 0]
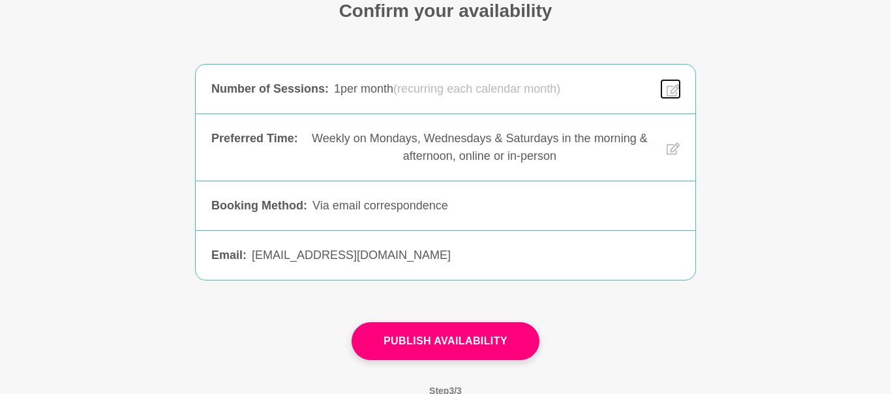
click at [671, 85] on icon at bounding box center [673, 90] width 13 height 15
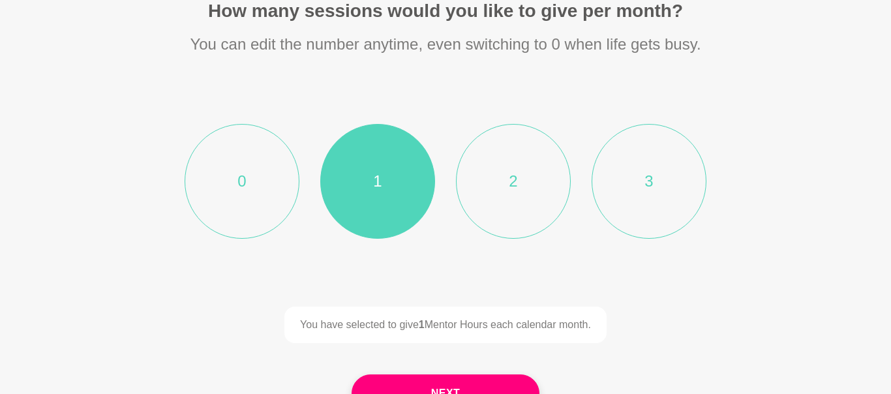
click at [493, 153] on li "2" at bounding box center [513, 181] width 115 height 115
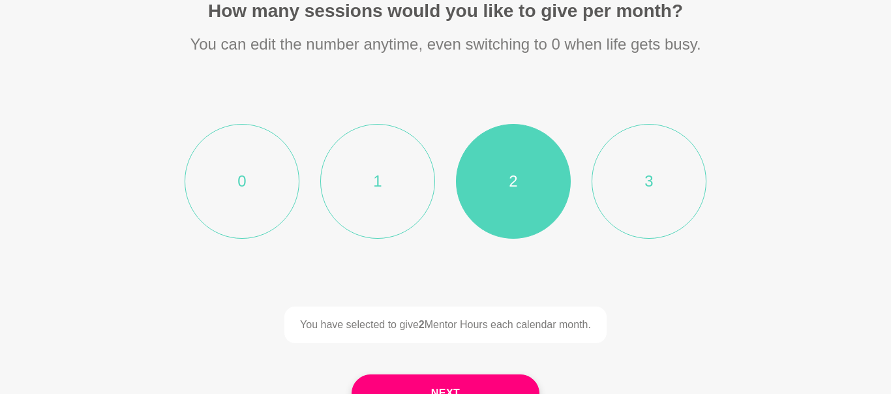
click at [658, 357] on div "You have selected to give 2 Mentor Hours each calendar month. Next Step 1 / 3" at bounding box center [445, 385] width 626 height 157
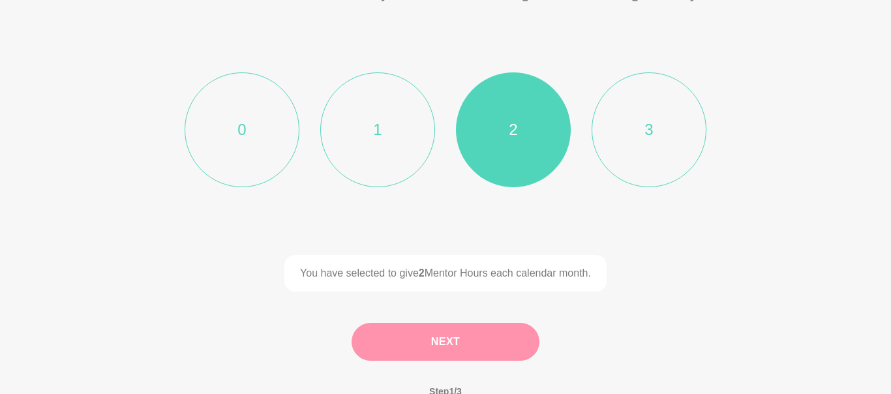
scroll to position [183, 0]
click at [460, 354] on button "Next" at bounding box center [446, 341] width 188 height 38
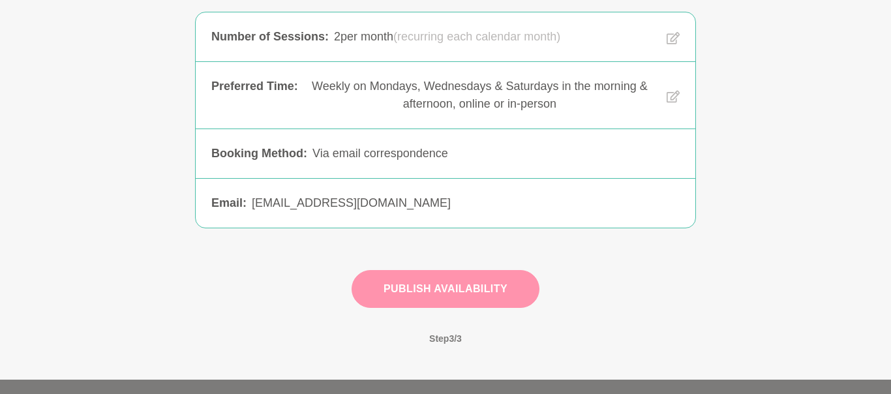
click at [485, 285] on button "Publish Availability" at bounding box center [446, 289] width 188 height 38
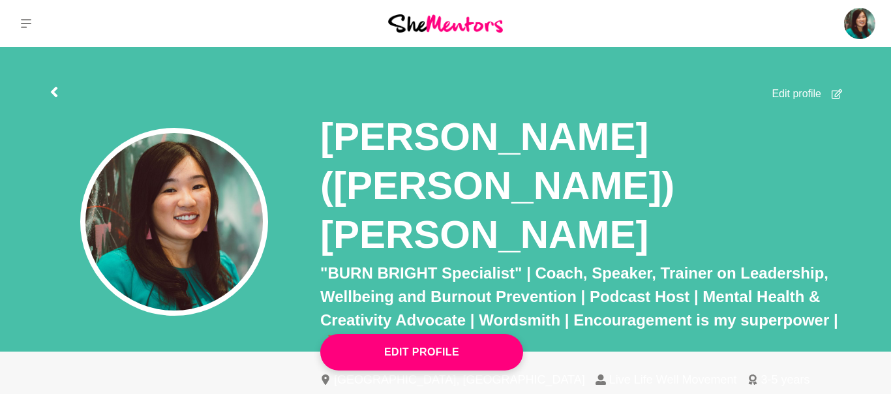
click at [748, 262] on p ""BURN BRIGHT Specialist" | Coach, Speaker, Trainer on Leadership, Wellbeing and…" at bounding box center [581, 309] width 522 height 94
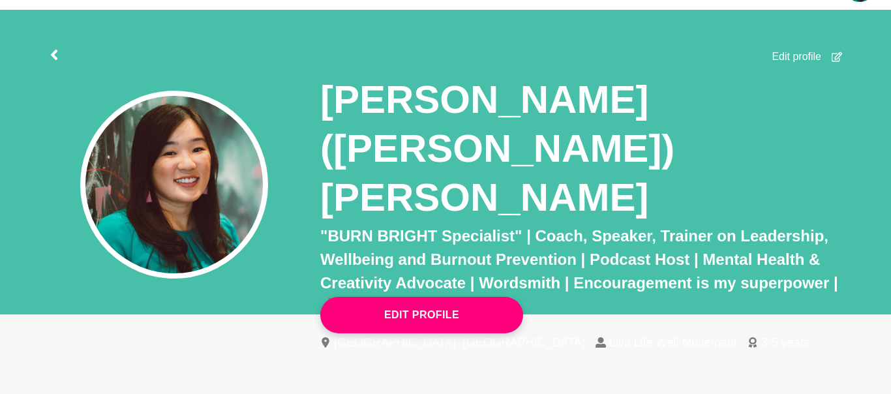
scroll to position [52, 0]
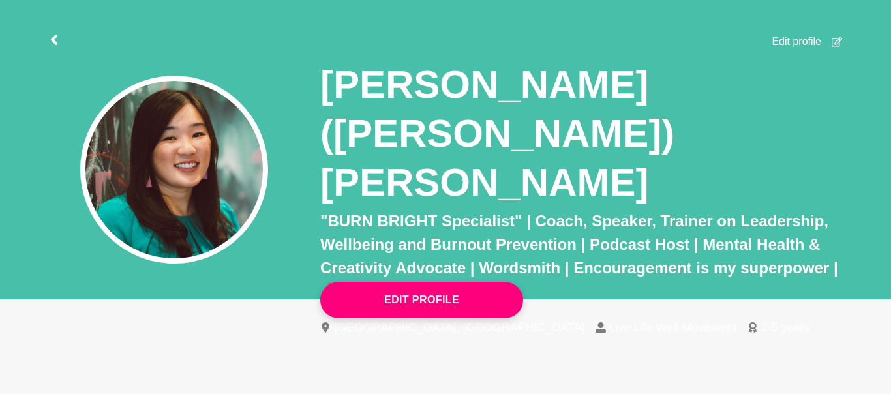
click at [797, 38] on span "Edit profile" at bounding box center [797, 42] width 50 height 16
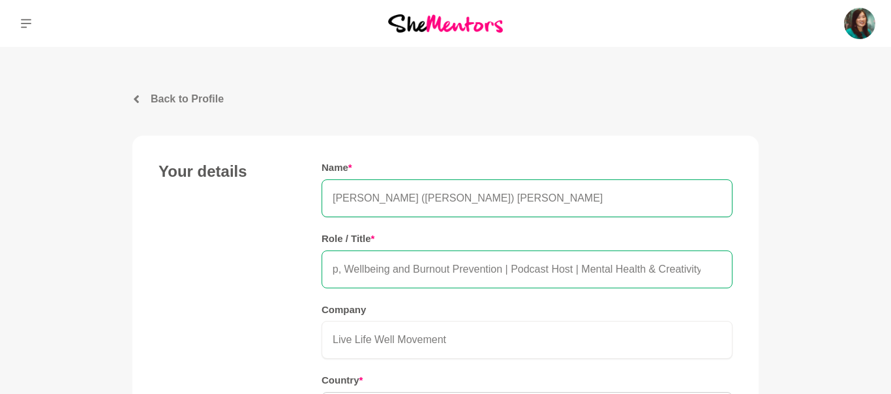
scroll to position [0, 714]
drag, startPoint x: 468, startPoint y: 267, endPoint x: 785, endPoint y: 270, distance: 317.0
click at [710, 274] on input ""BURN BRIGHT Specialist" | Coach, Speaker, Trainer on Leadership, Wellbeing and…" at bounding box center [527, 269] width 411 height 38
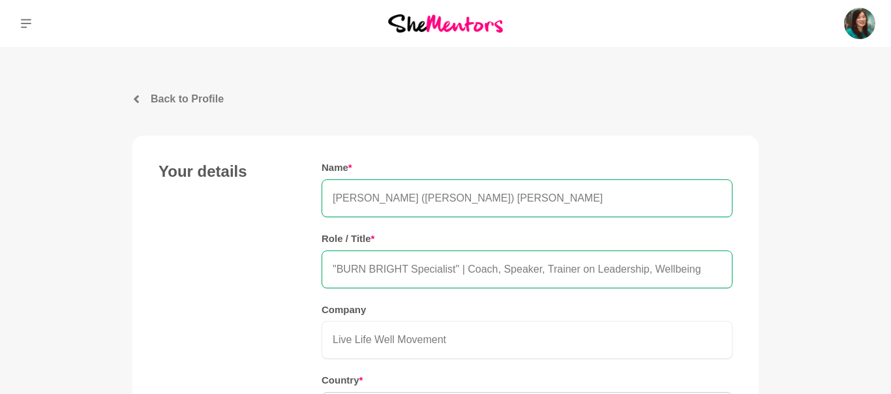
drag, startPoint x: 710, startPoint y: 274, endPoint x: 195, endPoint y: 259, distance: 515.5
click at [195, 259] on div "Your details Name * Amy (Nhan) Leong Role / Title * "BURN BRIGHT Specialist" | …" at bounding box center [445, 344] width 574 height 364
paste input "Workplace & Safety Lawyer | Holistic Wellbeing & Financial Flourishing | Burnou…"
click at [615, 267] on input "Workplace & Safety Lawyer | Holistic Wellbeing & Financial Flourishing | Burnou…" at bounding box center [527, 269] width 411 height 38
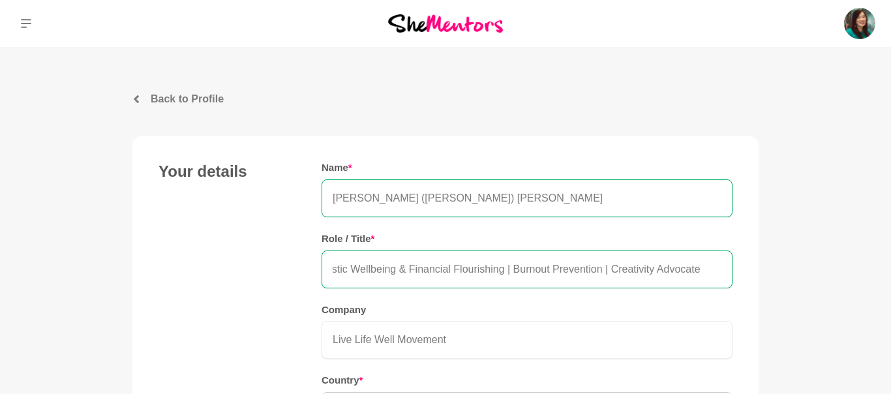
type input "Workplace & Safety Lawyer | Holistic Wellbeing & Financial Flourishing | Burnou…"
click at [523, 302] on div "Name * Amy (Nhan) Leong Role / Title * Workplace & Safety Lawyer | Holistic Wel…" at bounding box center [527, 344] width 411 height 364
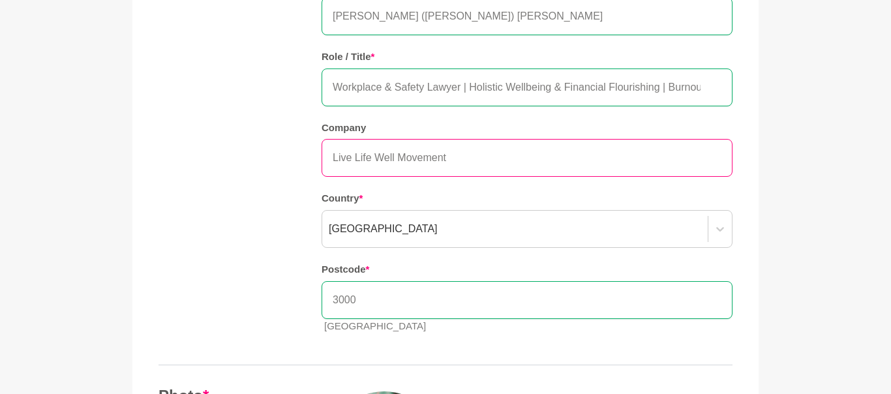
scroll to position [183, 0]
drag, startPoint x: 478, startPoint y: 161, endPoint x: 297, endPoint y: 157, distance: 180.7
click at [297, 157] on div "Your details Name * Amy (Nhan) Leong Role / Title * Workplace & Safety Lawyer |…" at bounding box center [445, 161] width 574 height 364
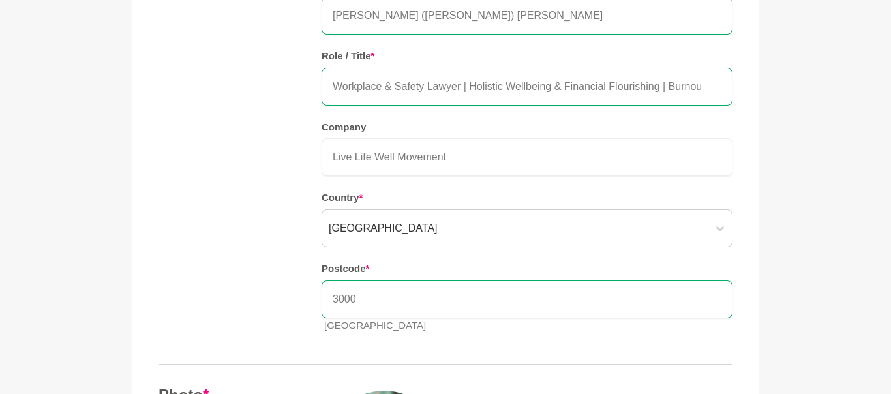
click at [275, 190] on div "Your details Name * Amy (Nhan) Leong Role / Title * Workplace & Safety Lawyer |…" at bounding box center [445, 161] width 574 height 364
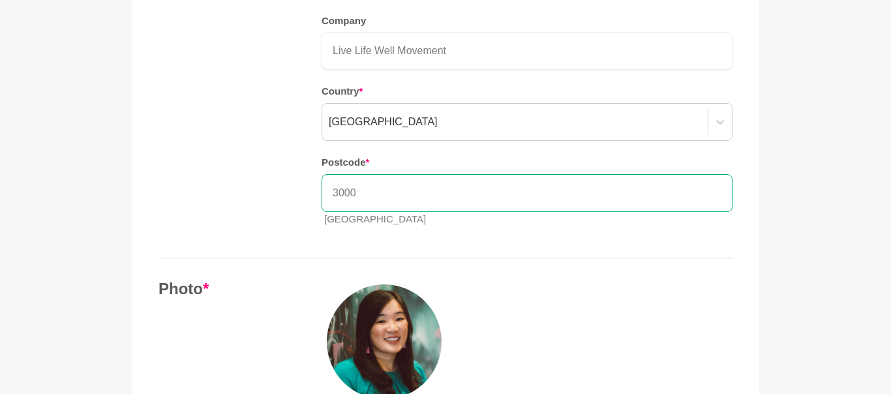
scroll to position [287, 0]
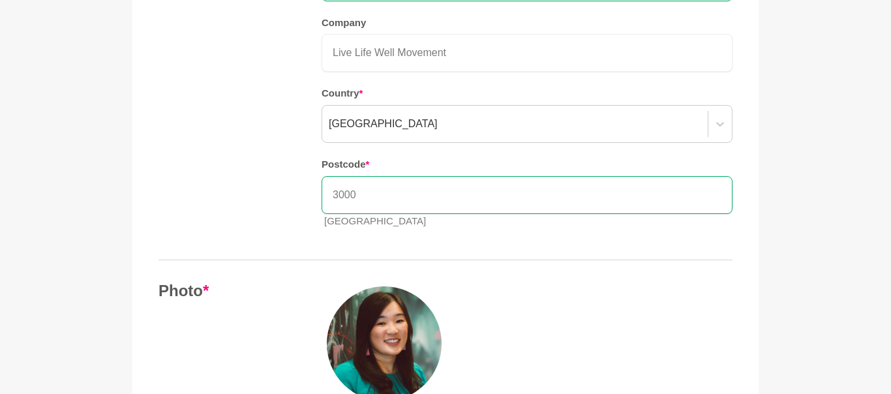
drag, startPoint x: 389, startPoint y: 194, endPoint x: 300, endPoint y: 179, distance: 89.9
click at [300, 179] on div "Your details Name * Amy (Nhan) Leong Role / Title * Workplace & Safety Lawyer |…" at bounding box center [445, 57] width 574 height 364
type input "3152"
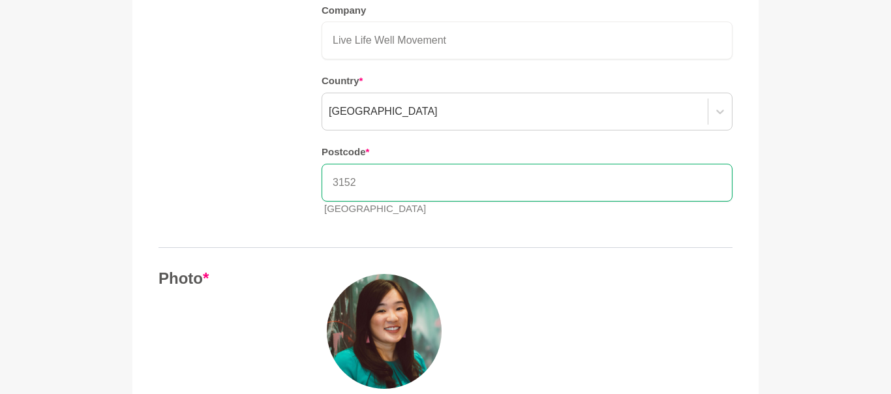
click at [253, 193] on div "Your details Name * Amy (Nhan) Leong Role / Title * Workplace & Safety Lawyer |…" at bounding box center [445, 44] width 574 height 364
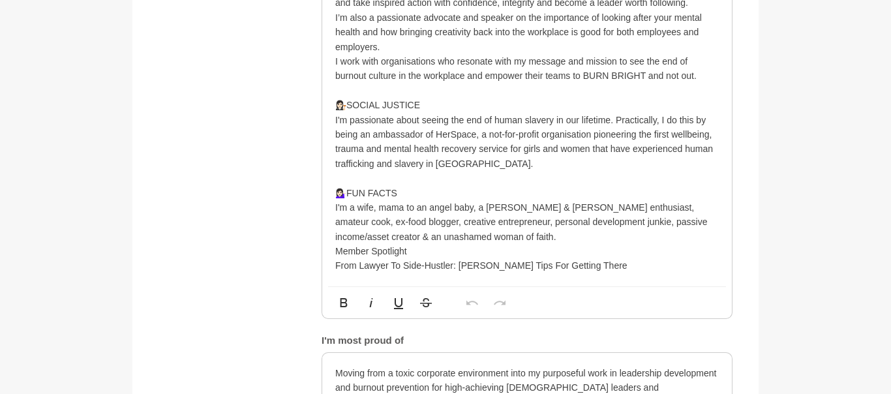
scroll to position [919, 0]
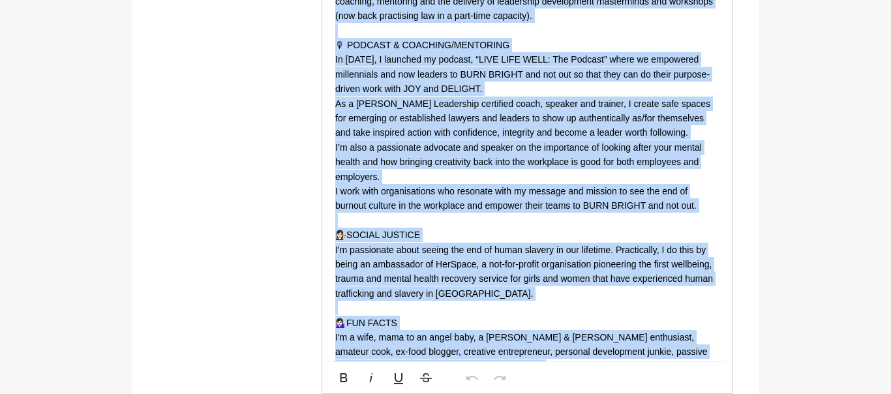
drag, startPoint x: 338, startPoint y: 137, endPoint x: 587, endPoint y: 336, distance: 318.8
click at [587, 336] on p "👉 Are you a high-achieving, purpose-driven but burnt out lawyer/leader/professi…" at bounding box center [527, 111] width 384 height 526
copy p "👉 Are you a high-achieving, purpose-driven but burnt out lawyer/leader/professi…"
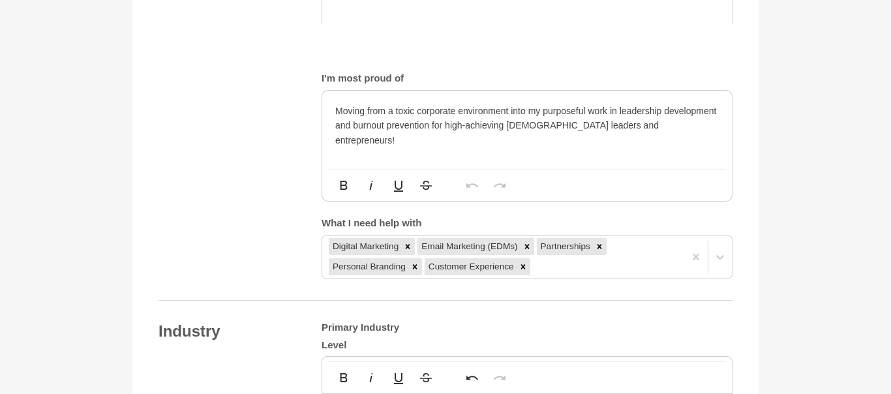
click at [760, 202] on section "Back to Profile Your details Amy (Nhan) Leong Workplace & Safety Lawyer | Holis…" at bounding box center [446, 308] width 668 height 2272
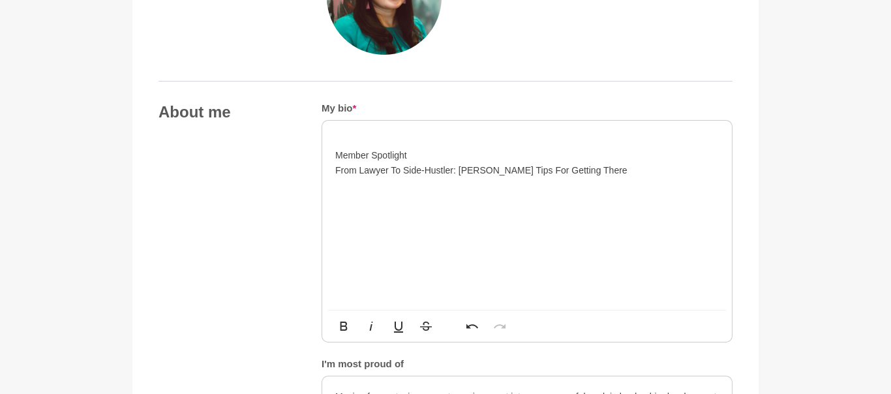
scroll to position [633, 0]
click at [374, 140] on p at bounding box center [527, 141] width 384 height 14
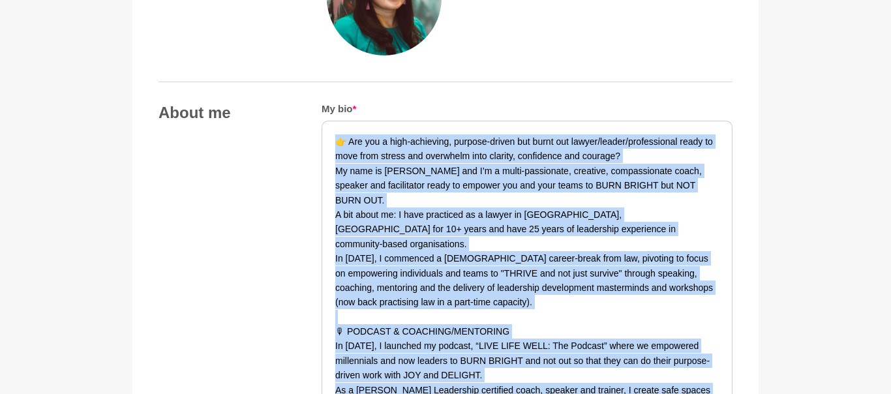
click at [585, 276] on p "👉 Are you a high-achieving, purpose-driven but burnt out lawyer/leader/professi…" at bounding box center [527, 397] width 384 height 526
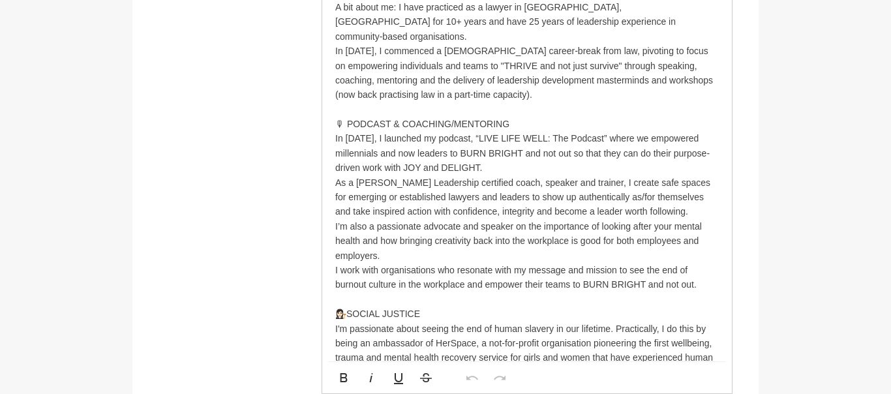
scroll to position [1044, 0]
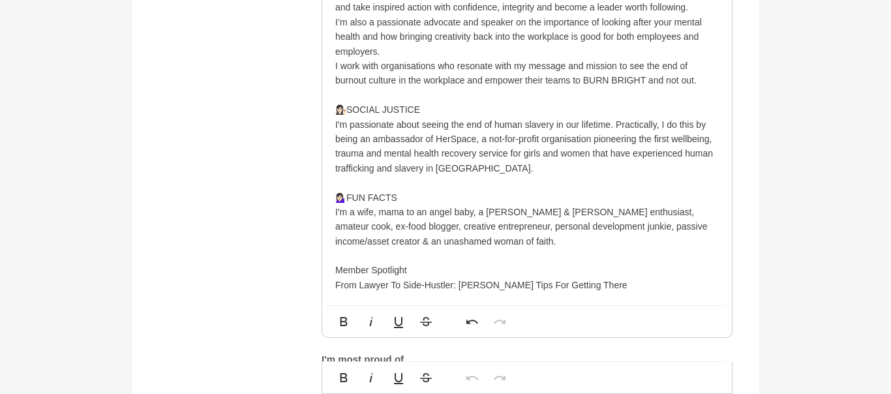
click at [273, 348] on div "About me My bio * 👉 Are you a high-achieving, purpose-driven but burnt out lawy…" at bounding box center [445, 125] width 574 height 869
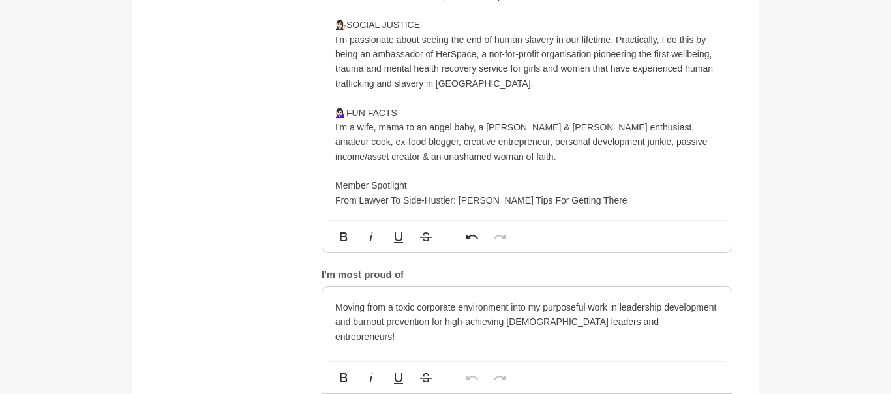
scroll to position [1149, 0]
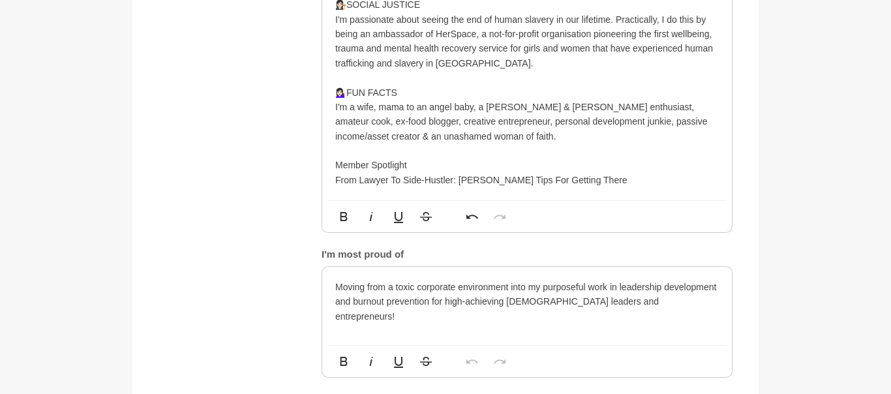
click at [677, 280] on p "Moving from a toxic corporate environment into my purposeful work in leadership…" at bounding box center [527, 302] width 384 height 44
click at [750, 313] on figure "Your details Amy (Nhan) Leong Workplace & Safety Lawyer | Holistic Wellbeing & …" at bounding box center [445, 303] width 626 height 2635
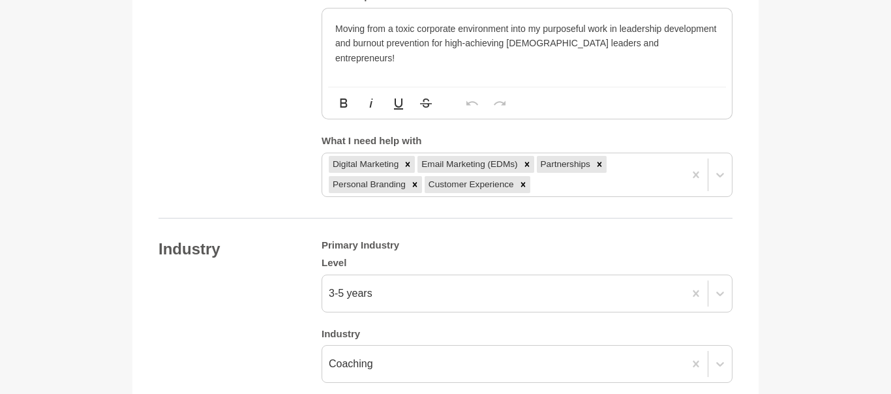
scroll to position [1410, 0]
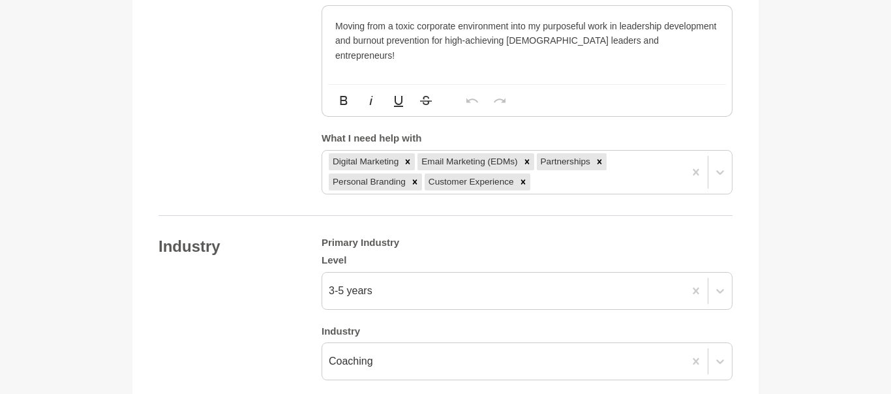
click at [571, 194] on div "Your details Name * Amy (Nhan) Leong Role / Title * Workplace & Safety Lawyer |…" at bounding box center [445, 35] width 574 height 2567
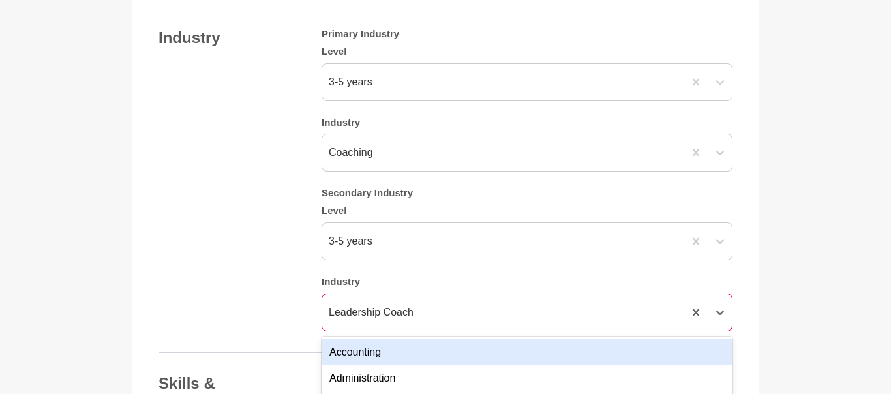
scroll to position [1732, 0]
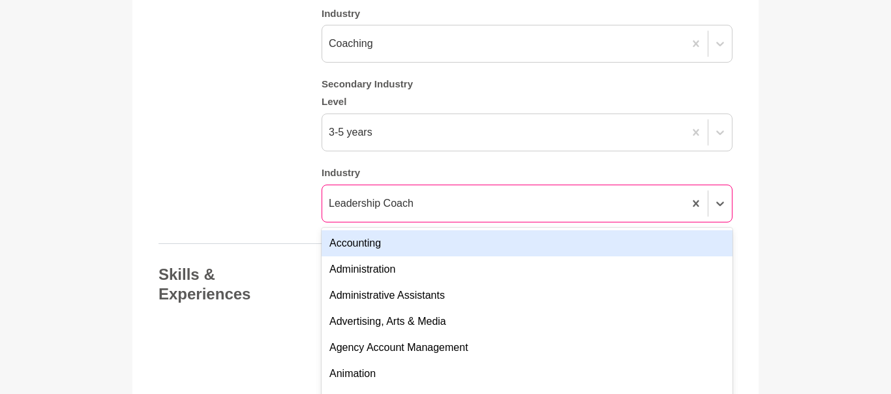
click at [674, 222] on div "option Accounting focused, 1 of 144. 144 results available. Use Up and Down to …" at bounding box center [527, 204] width 411 height 38
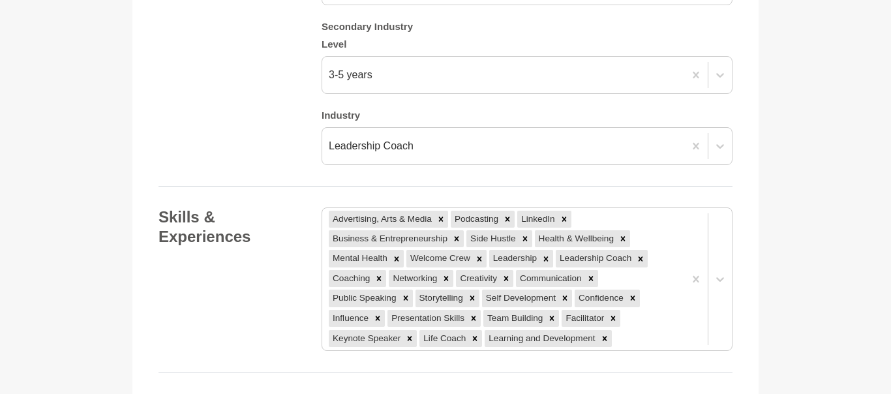
scroll to position [1811, 0]
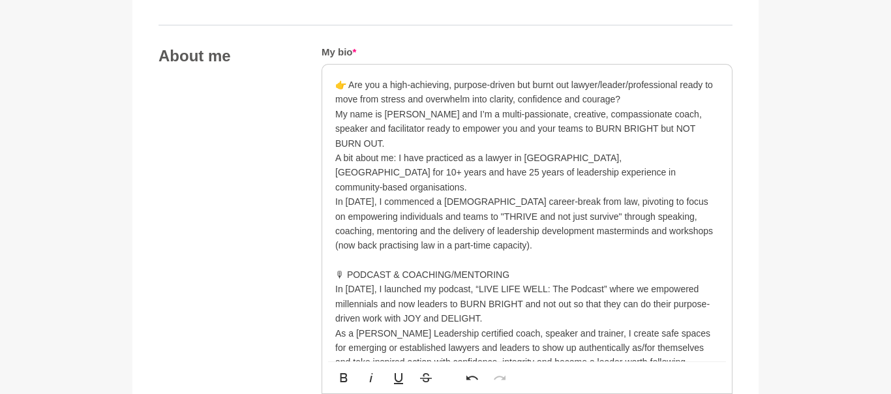
scroll to position [663, 0]
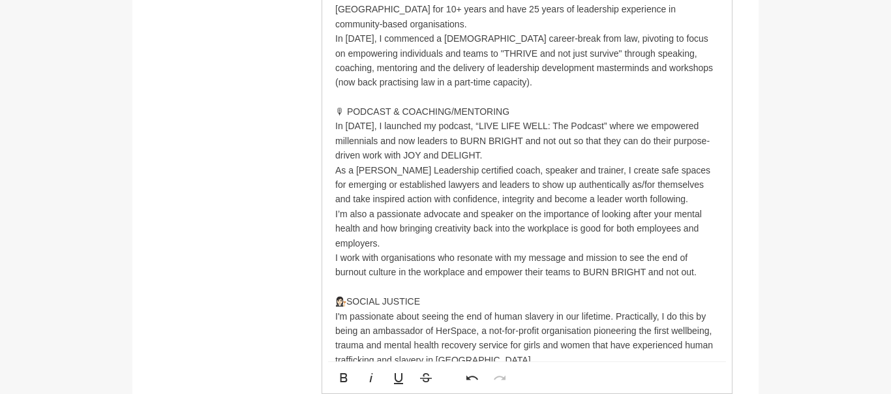
scroll to position [872, 0]
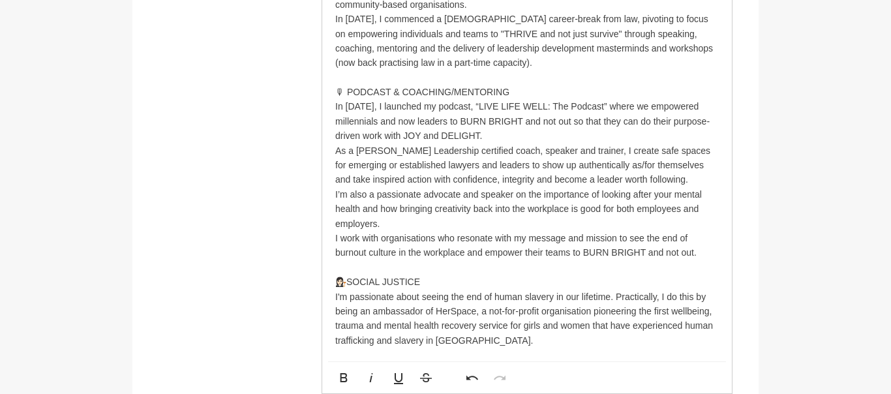
click at [422, 35] on p "👉 Are you a high-achieving, purpose-driven but burnt out lawyer/leader/professi…" at bounding box center [527, 158] width 384 height 526
click at [438, 37] on p "👉 Are you a high-achieving, purpose-driven but burnt out lawyer/leader/professi…" at bounding box center [527, 158] width 384 height 526
click at [438, 32] on p "👉 Are you a high-achieving, purpose-driven but burnt out lawyer/leader/professi…" at bounding box center [527, 158] width 384 height 526
click at [532, 35] on p "👉 Are you a high-achieving, purpose-driven but burnt out lawyer/leader/professi…" at bounding box center [527, 158] width 384 height 526
click at [447, 32] on p "👉 Are you a high-achieving, purpose-driven but burnt out lawyer/leader/professi…" at bounding box center [527, 158] width 384 height 526
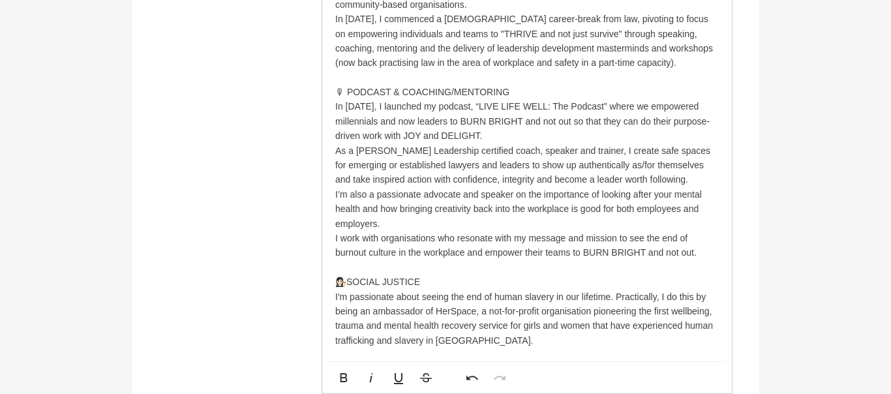
click at [623, 125] on p "👉 Are you a high-achieving, purpose-driven but burnt out lawyer/leader/professi…" at bounding box center [527, 158] width 384 height 526
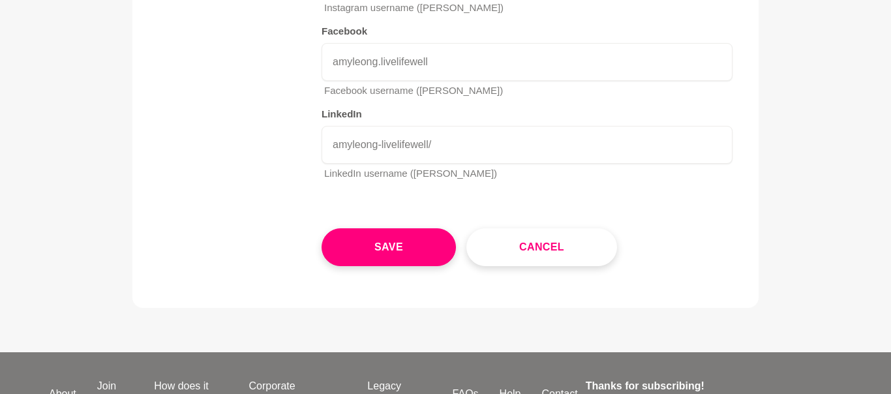
scroll to position [2464, 0]
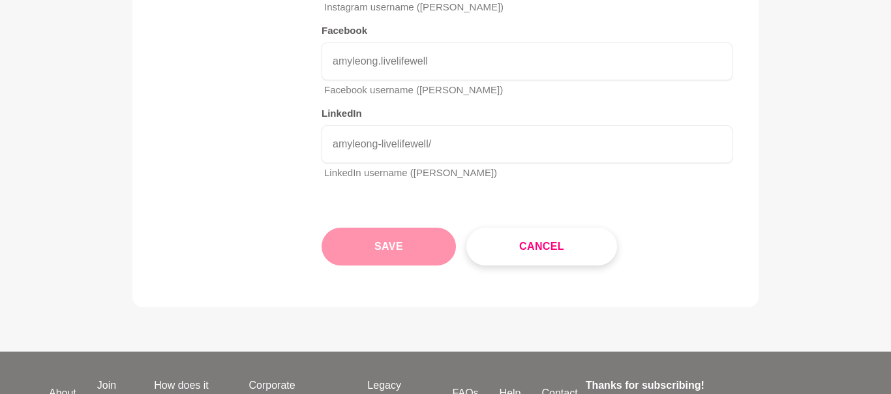
click at [422, 235] on button "Save" at bounding box center [389, 247] width 134 height 38
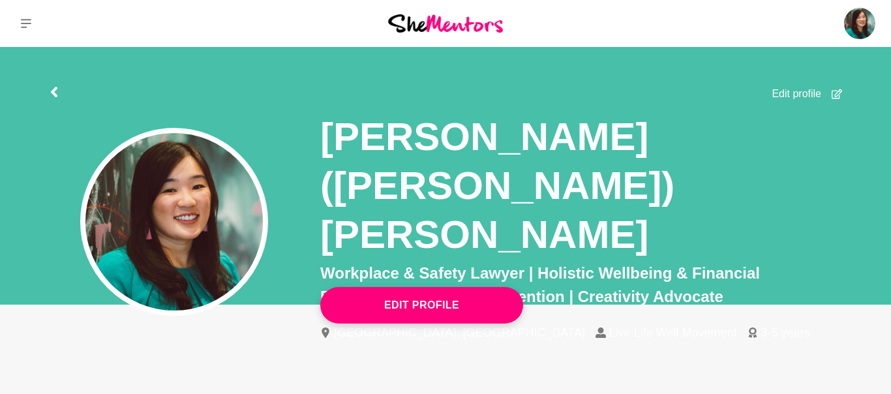
click at [25, 30] on button at bounding box center [26, 23] width 52 height 47
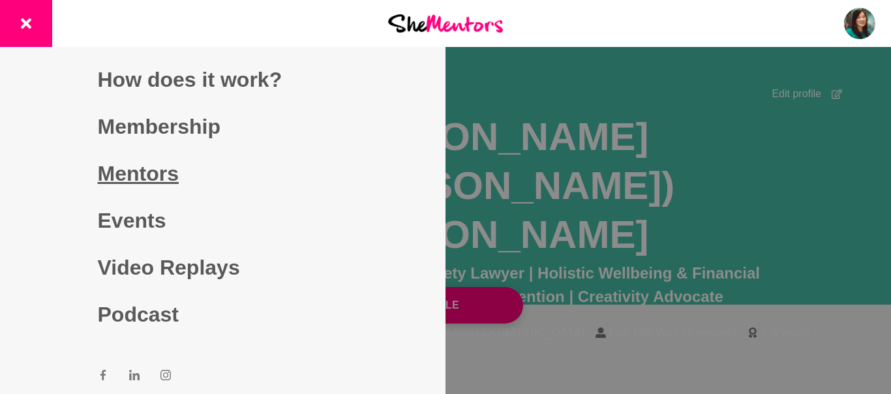
click at [125, 174] on link "Mentors" at bounding box center [223, 173] width 250 height 47
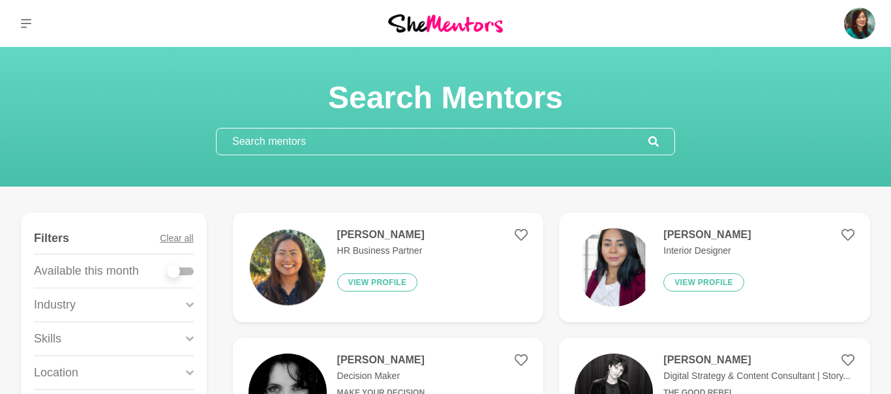
click at [287, 147] on input "text" at bounding box center [433, 141] width 432 height 26
click at [244, 145] on input "text" at bounding box center [433, 141] width 432 height 26
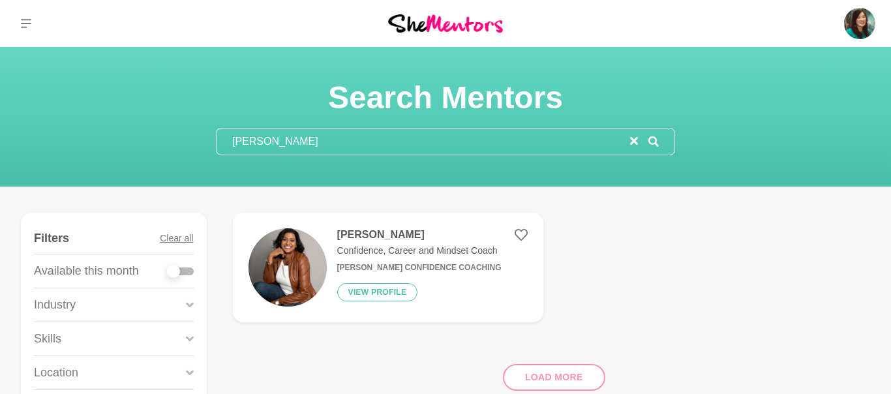
type input "orine"
click at [273, 284] on img at bounding box center [288, 267] width 78 height 78
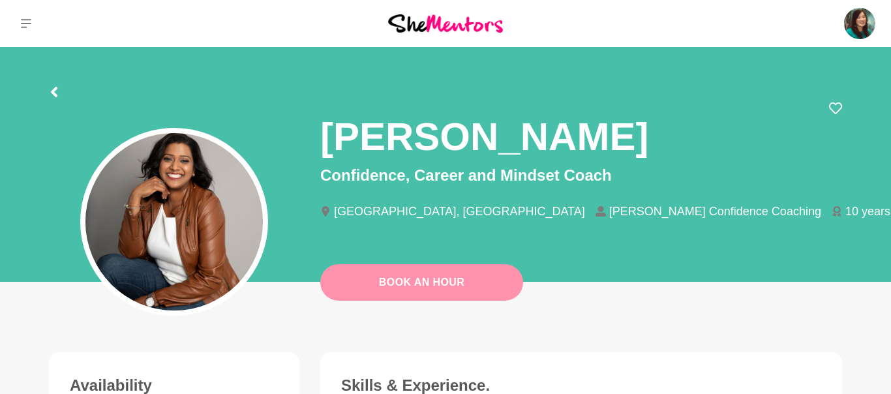
click at [475, 282] on link "Book An Hour" at bounding box center [421, 282] width 203 height 37
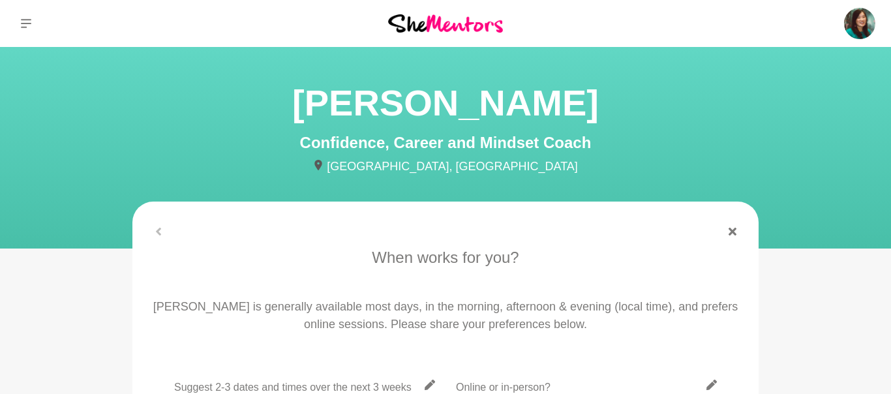
click at [303, 299] on p "Orine is generally available most days, in the morning, afternoon & evening (lo…" at bounding box center [446, 315] width 590 height 35
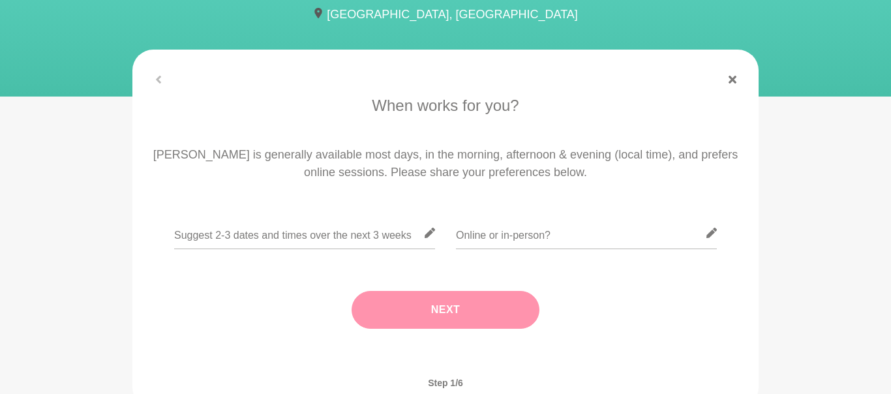
scroll to position [209, 0]
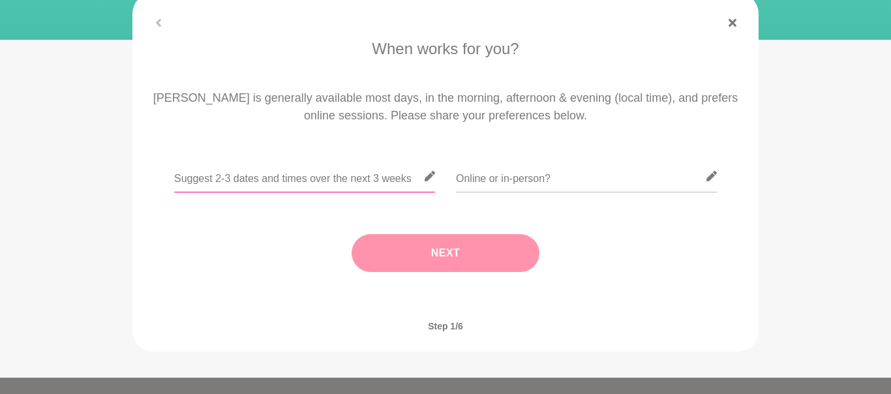
click at [277, 170] on input "text" at bounding box center [304, 176] width 261 height 32
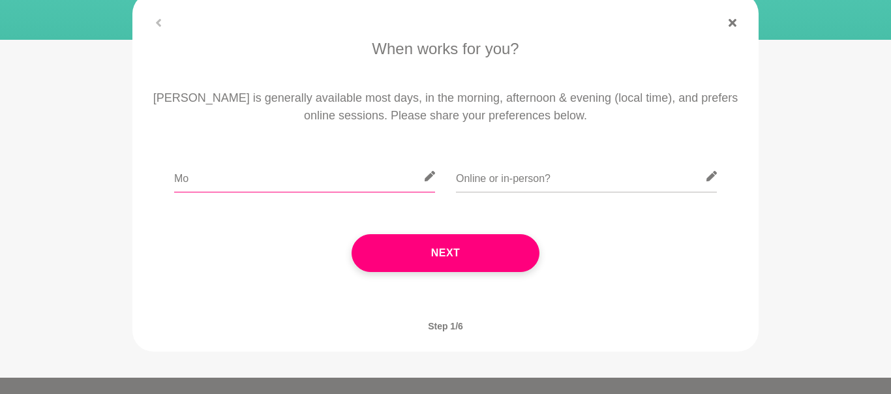
type input "M"
type input "Monday 20 Oct 9am,"
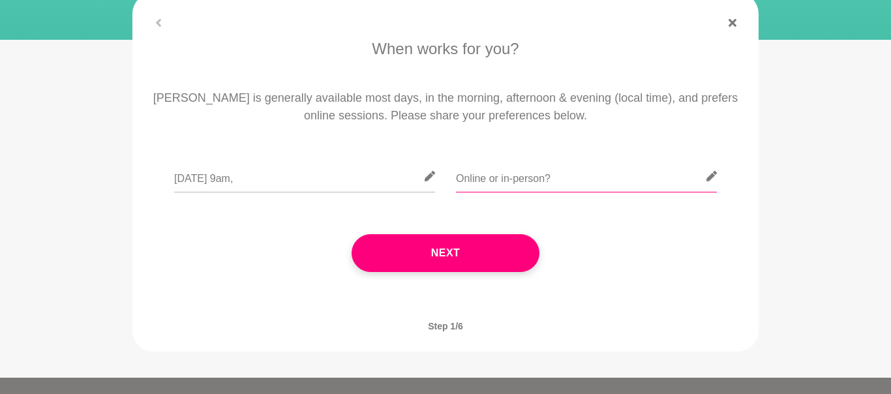
click at [486, 167] on input "text" at bounding box center [586, 176] width 261 height 32
type input "online"
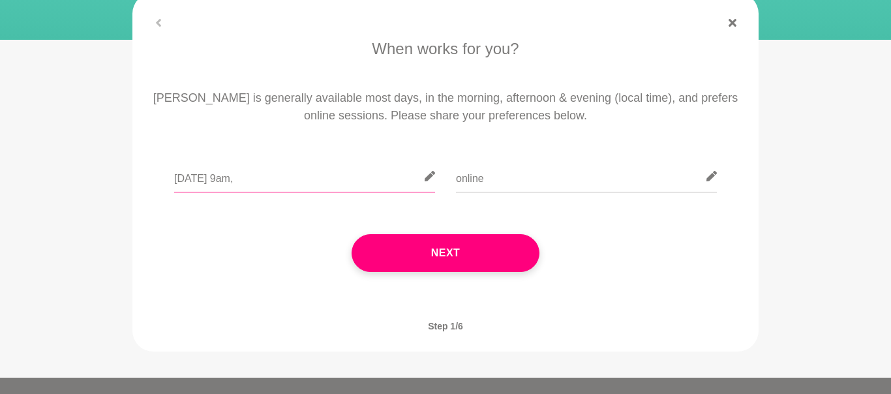
click at [339, 181] on input "Monday 20 Oct 9am," at bounding box center [304, 176] width 261 height 32
click at [269, 183] on input "Monday 20 Oct 9am, Weds 22 Oct" at bounding box center [304, 176] width 261 height 32
click at [376, 178] on input "Monday 20 Oct 9am-11am, Weds 22 Oct" at bounding box center [304, 176] width 261 height 32
type input "Monday 20 Oct 9am-11am, Weds 22 Oct 9am-11am"
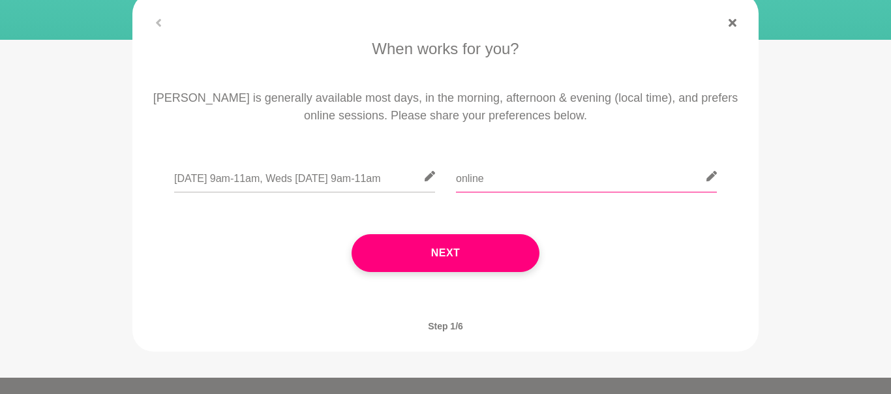
click at [509, 181] on input "online" at bounding box center [586, 176] width 261 height 32
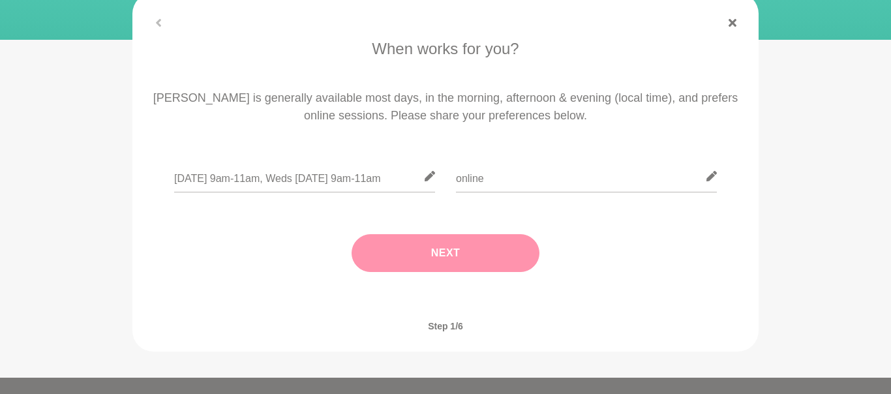
click at [385, 259] on button "Next" at bounding box center [446, 253] width 188 height 38
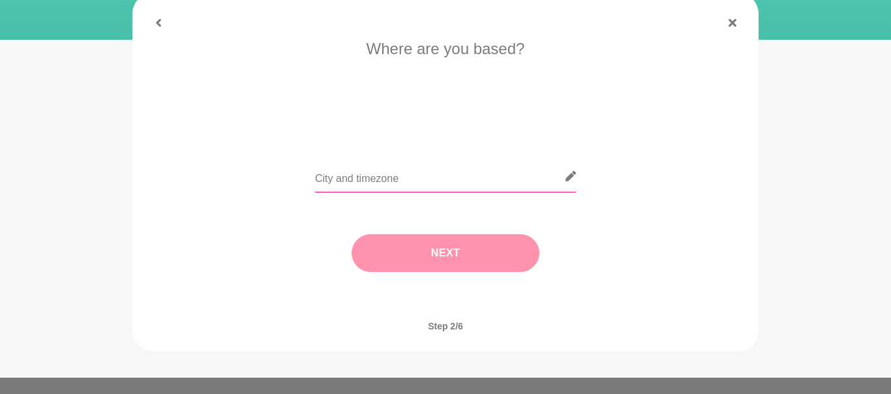
click at [361, 177] on input "text" at bounding box center [445, 176] width 261 height 32
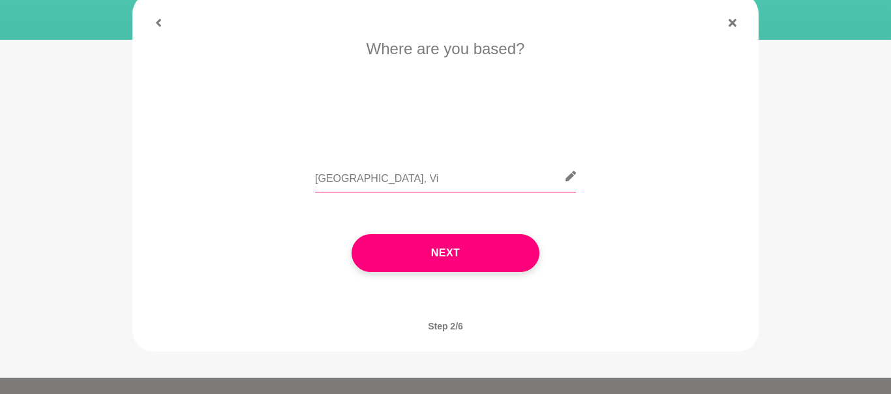
type input "Melbourne, Vic"
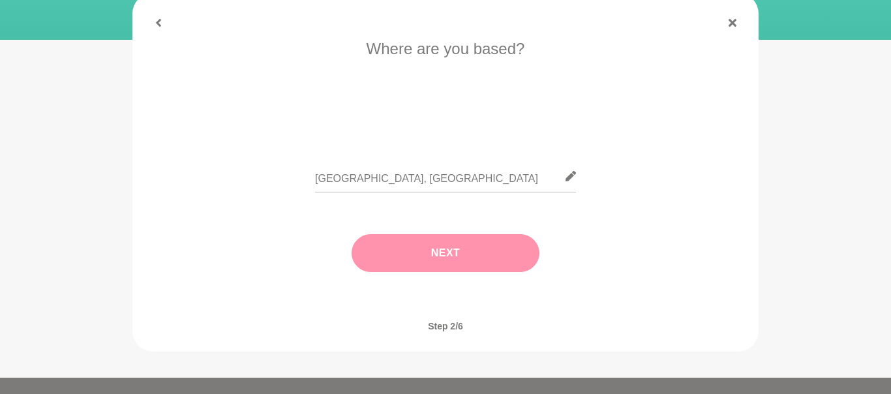
click at [429, 257] on button "Next" at bounding box center [446, 253] width 188 height 38
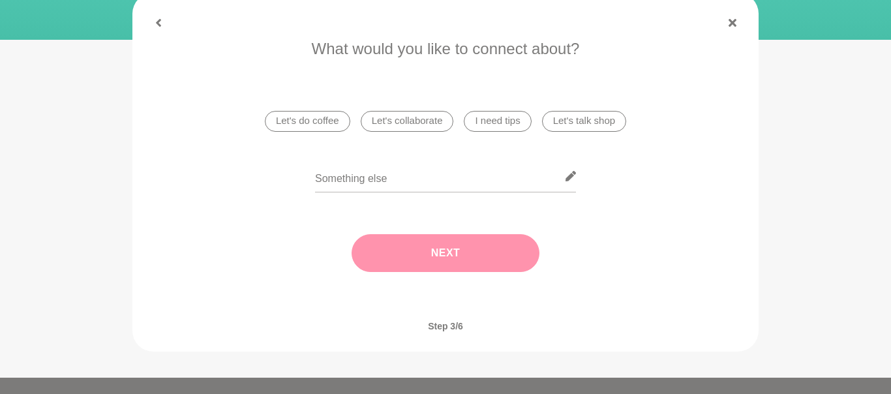
click at [316, 123] on li "Let's do coffee" at bounding box center [307, 121] width 85 height 21
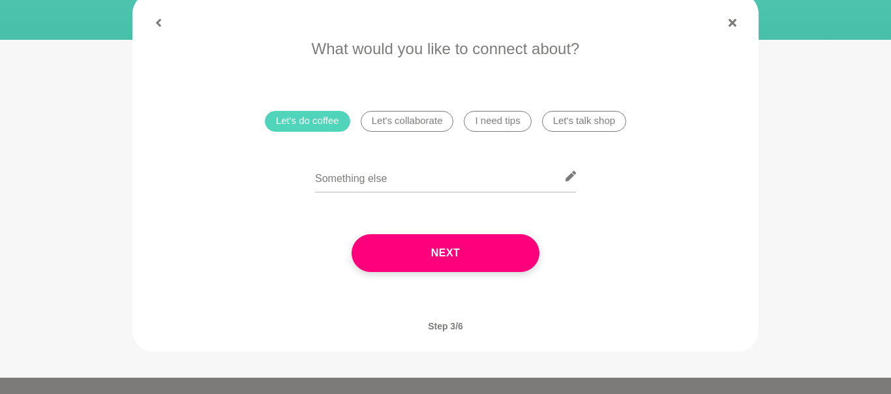
click at [395, 117] on li "Let's collaborate" at bounding box center [407, 121] width 93 height 21
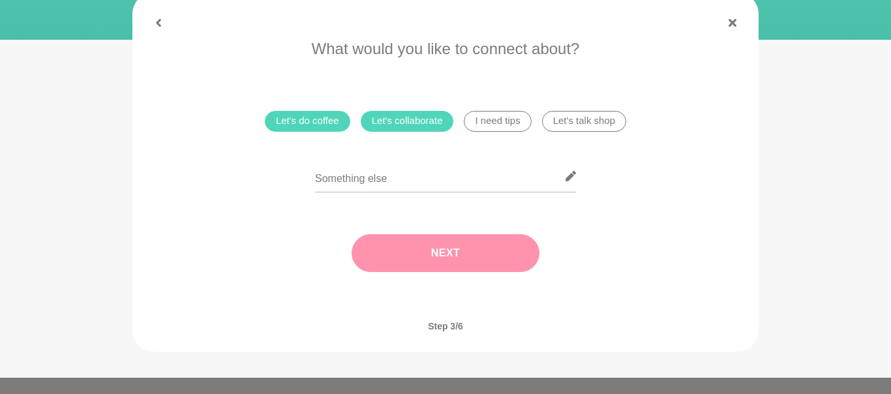
click at [485, 261] on button "Next" at bounding box center [446, 253] width 188 height 38
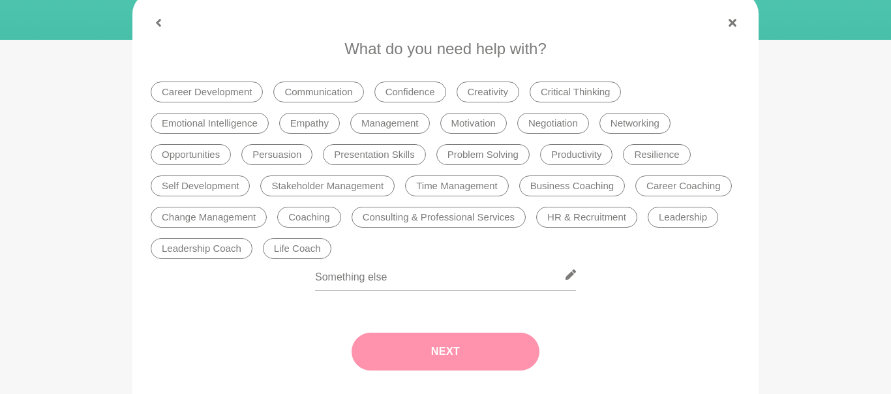
click at [189, 116] on li "Emotional Intelligence" at bounding box center [210, 123] width 118 height 21
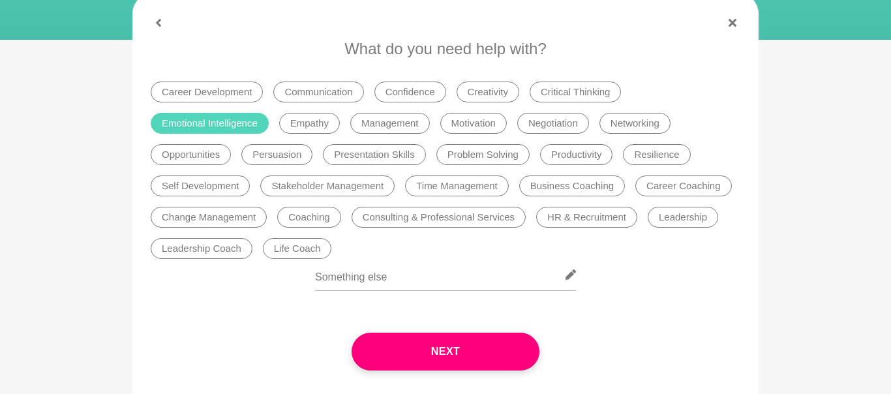
click at [421, 190] on li "Time Management" at bounding box center [457, 185] width 104 height 21
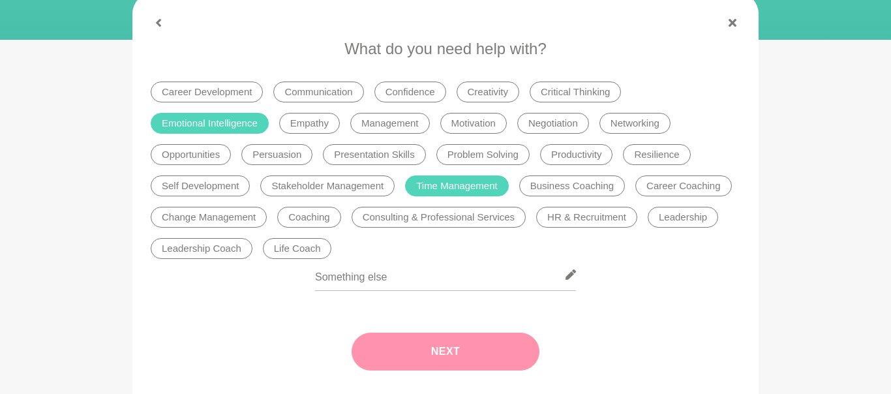
click at [489, 338] on button "Next" at bounding box center [446, 352] width 188 height 38
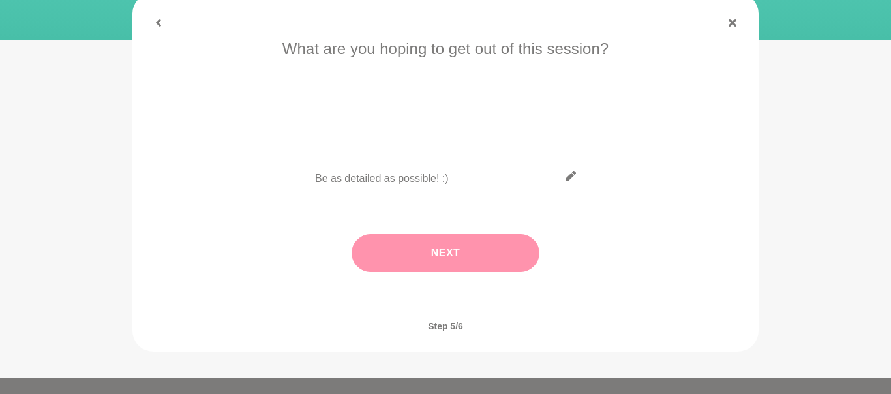
click at [417, 183] on input "text" at bounding box center [445, 176] width 261 height 32
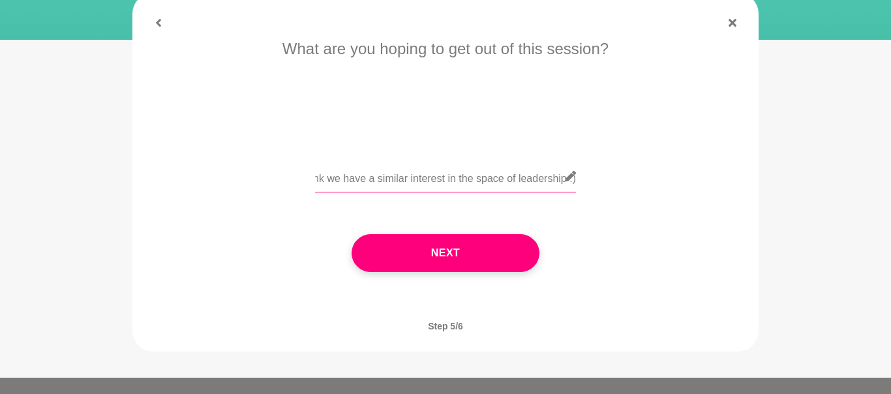
scroll to position [0, 524]
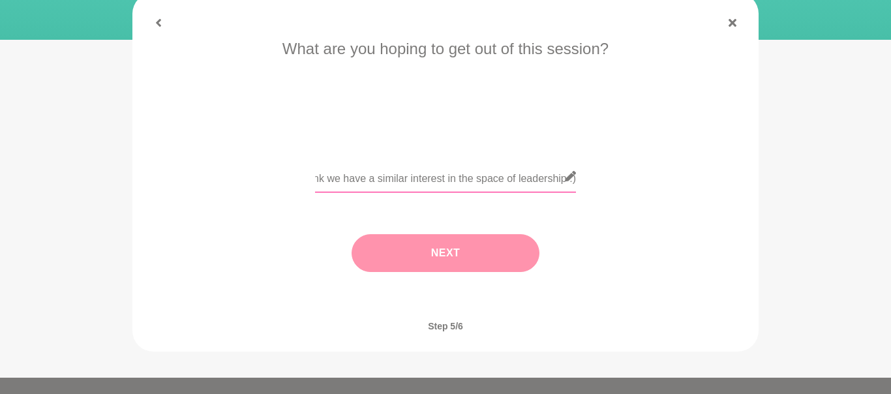
type input "I was just in the monthly reset and noticed your name being mentioned and thoug…"
click at [397, 249] on button "Next" at bounding box center [446, 253] width 188 height 38
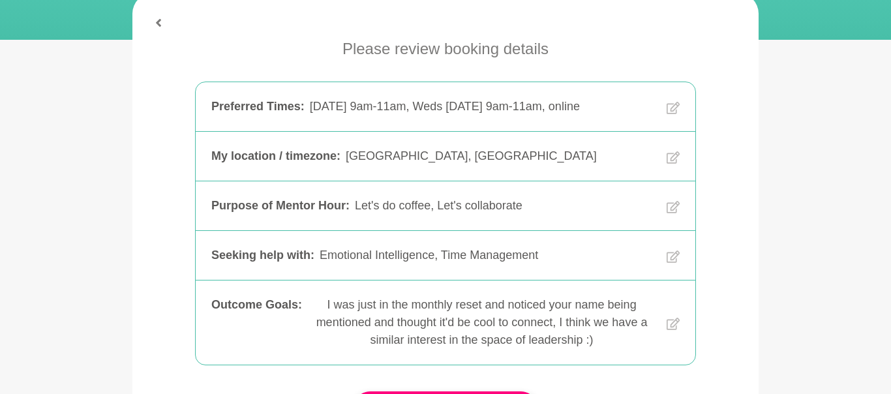
click at [731, 289] on div "Please review booking details Preferred Times : Monday 20 Oct 9am-11am, Weds 22…" at bounding box center [445, 246] width 605 height 418
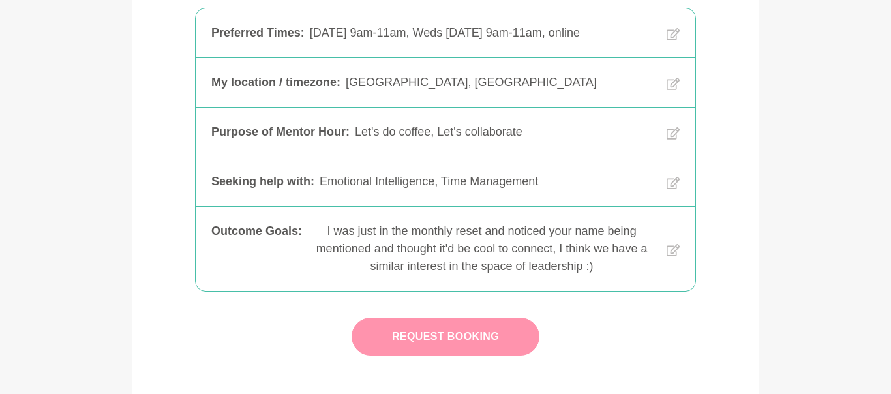
scroll to position [313, 0]
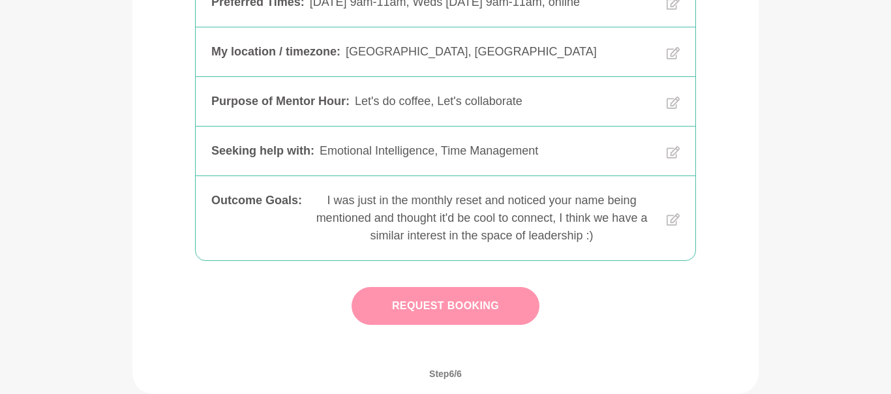
click at [506, 303] on button "Request Booking" at bounding box center [446, 306] width 188 height 38
